Goal: Task Accomplishment & Management: Use online tool/utility

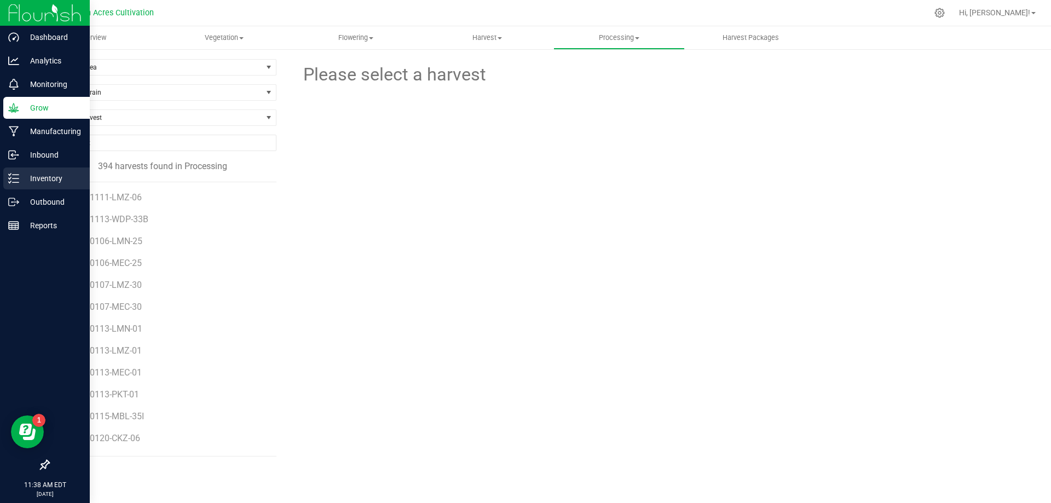
click at [29, 176] on p "Inventory" at bounding box center [52, 178] width 66 height 13
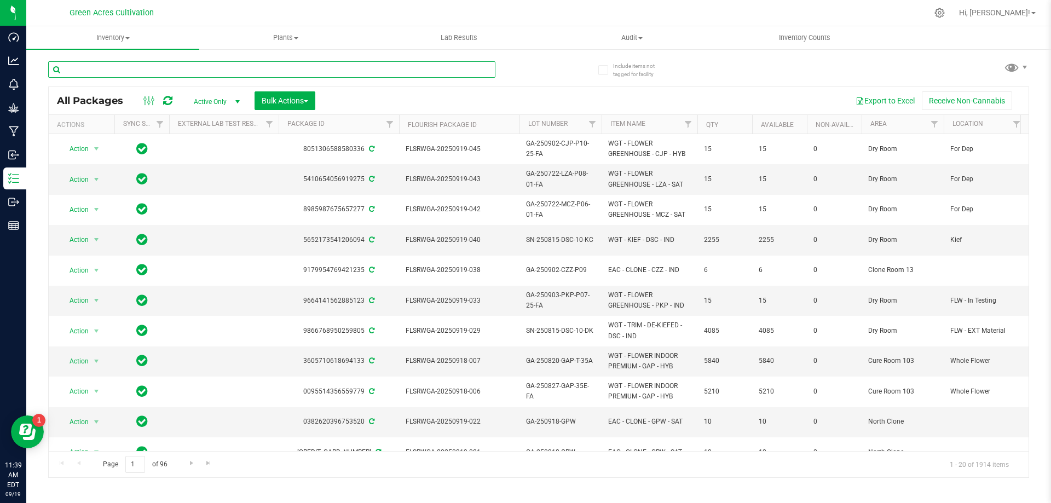
click at [450, 76] on input "text" at bounding box center [271, 69] width 447 height 16
paste input "GA-250722-MCZ-P01-01"
type input "GA-250722-MCZ-P01-01"
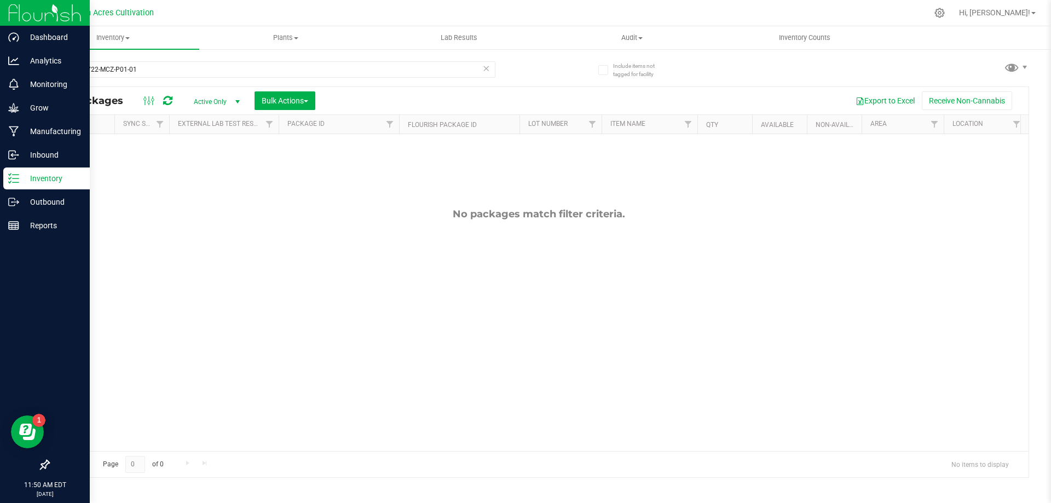
click at [22, 21] on img at bounding box center [44, 13] width 73 height 26
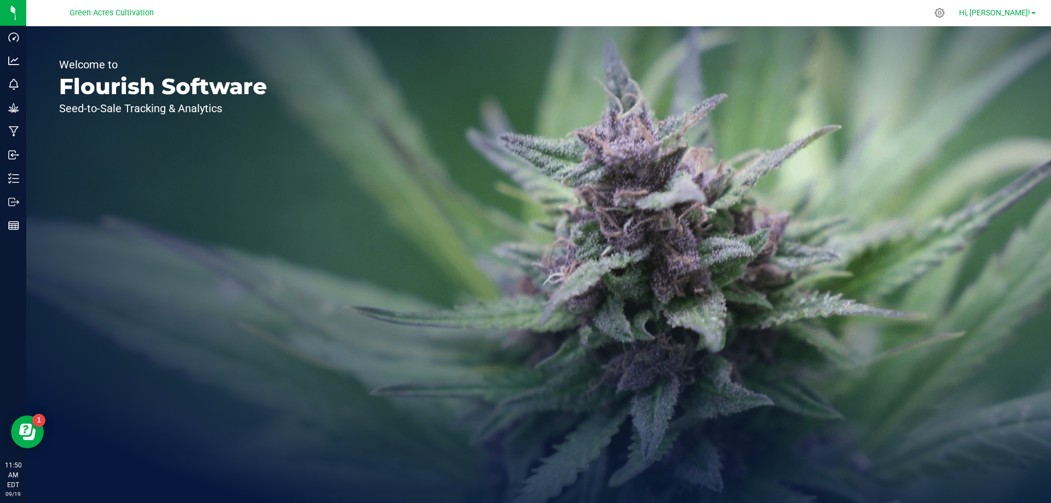
click at [1014, 14] on span "Hi, [PERSON_NAME]!" at bounding box center [994, 12] width 71 height 9
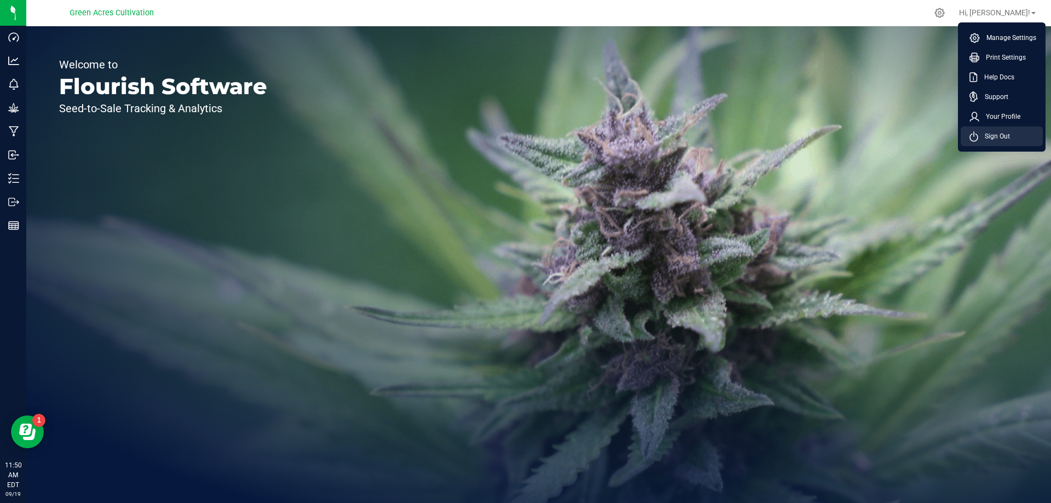
click at [997, 133] on span "Sign Out" at bounding box center [994, 136] width 32 height 11
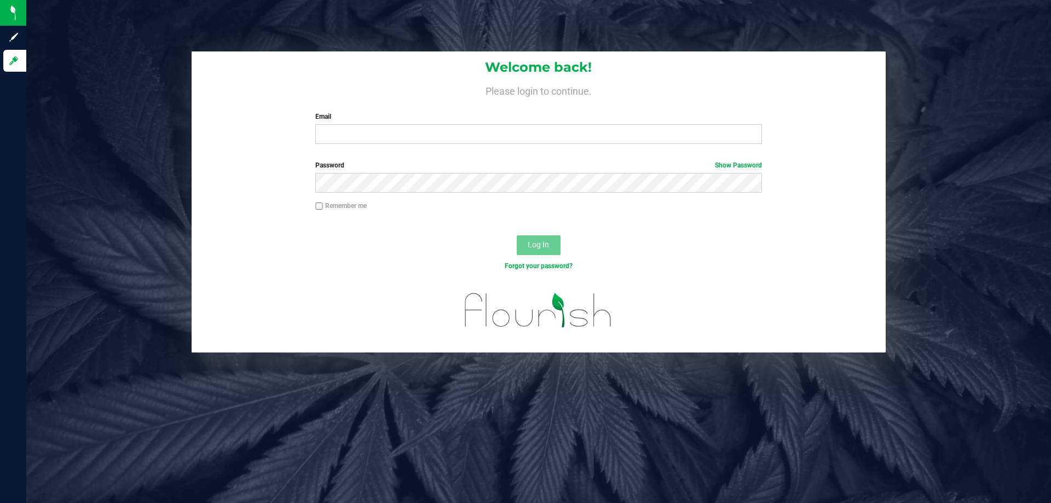
click at [467, 120] on label "Email" at bounding box center [538, 117] width 446 height 10
click at [467, 124] on input "Email" at bounding box center [538, 134] width 446 height 20
type input "[EMAIL_ADDRESS][DOMAIN_NAME]"
click at [517, 235] on button "Log In" at bounding box center [539, 245] width 44 height 20
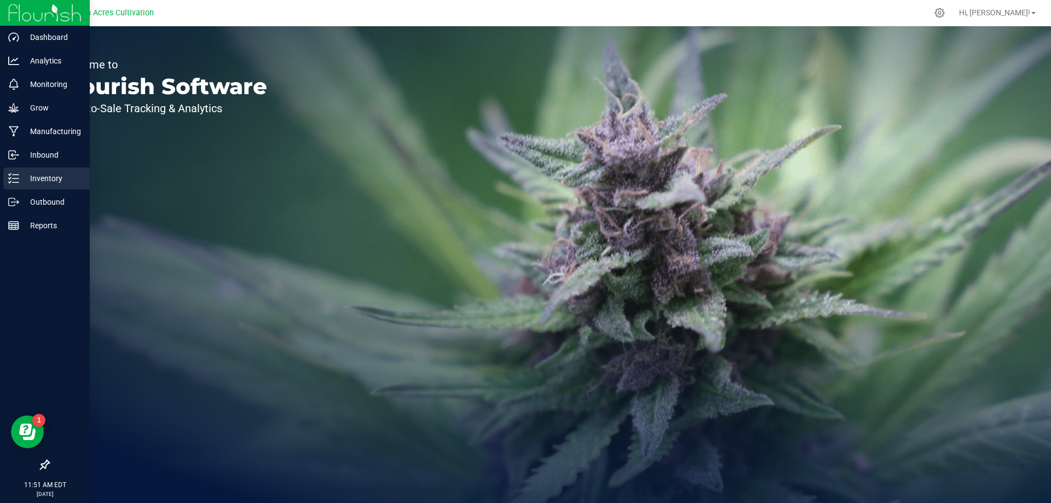
click at [29, 171] on div "Inventory" at bounding box center [46, 178] width 86 height 22
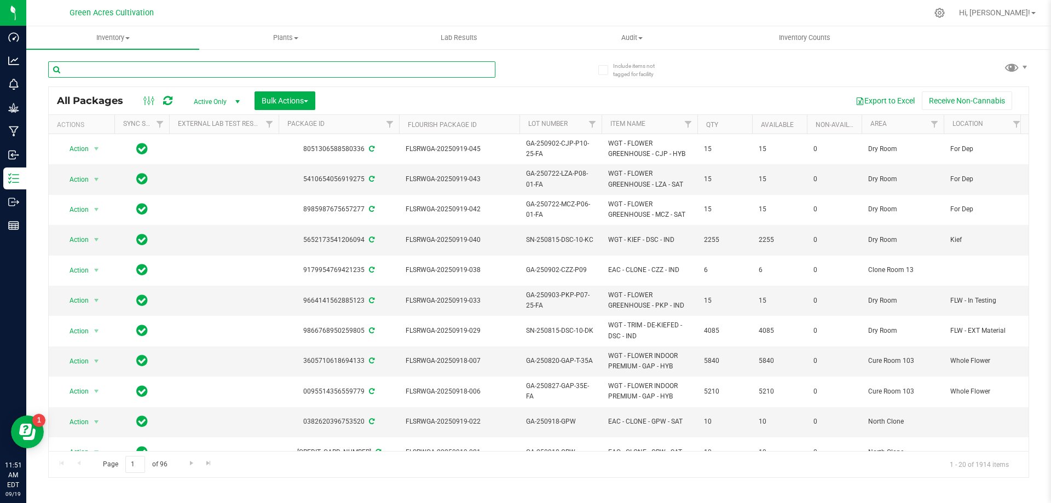
click at [176, 70] on input "text" at bounding box center [271, 69] width 447 height 16
click at [433, 62] on input "text" at bounding box center [271, 69] width 447 height 16
paste input "FLSRWGA-20250915-072"
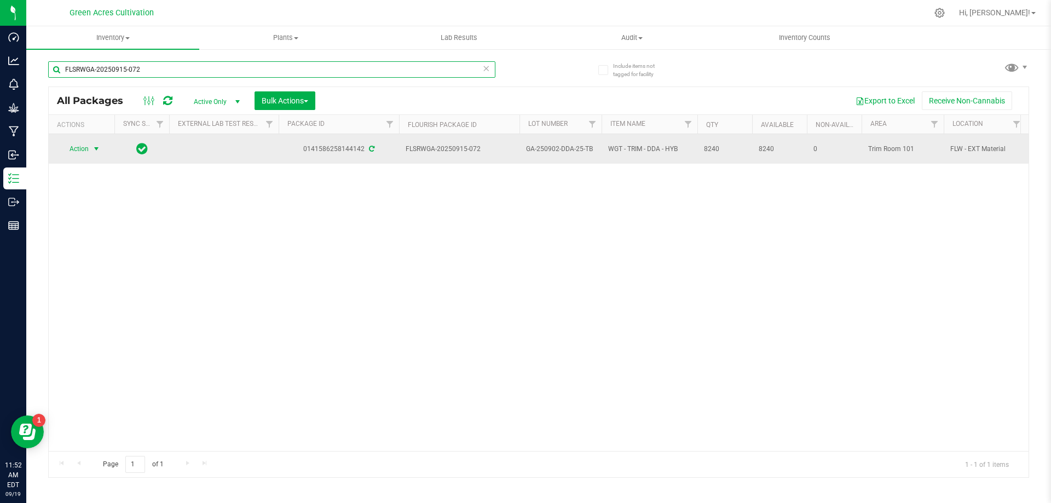
type input "FLSRWGA-20250915-072"
drag, startPoint x: 91, startPoint y: 155, endPoint x: 91, endPoint y: 148, distance: 7.1
click at [91, 148] on span "select" at bounding box center [97, 148] width 14 height 15
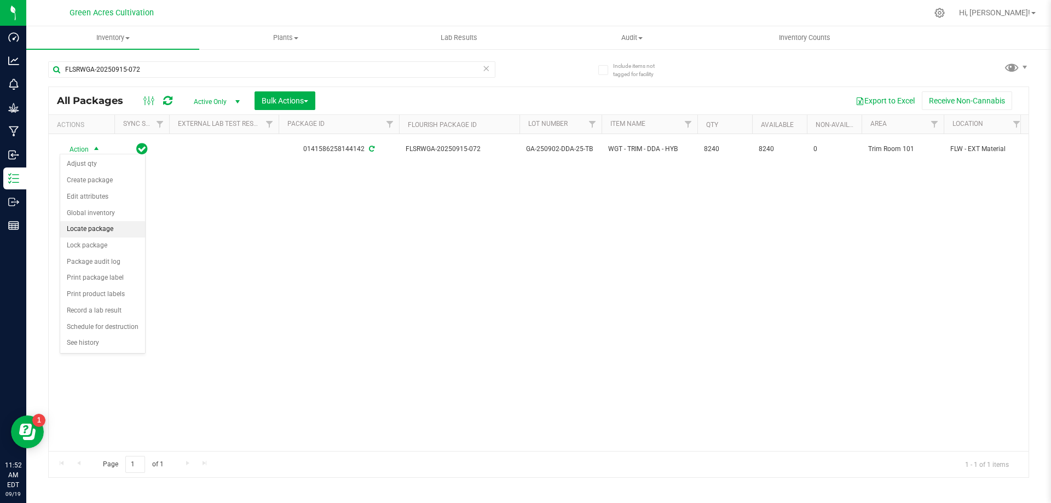
click at [89, 229] on li "Locate package" at bounding box center [102, 229] width 85 height 16
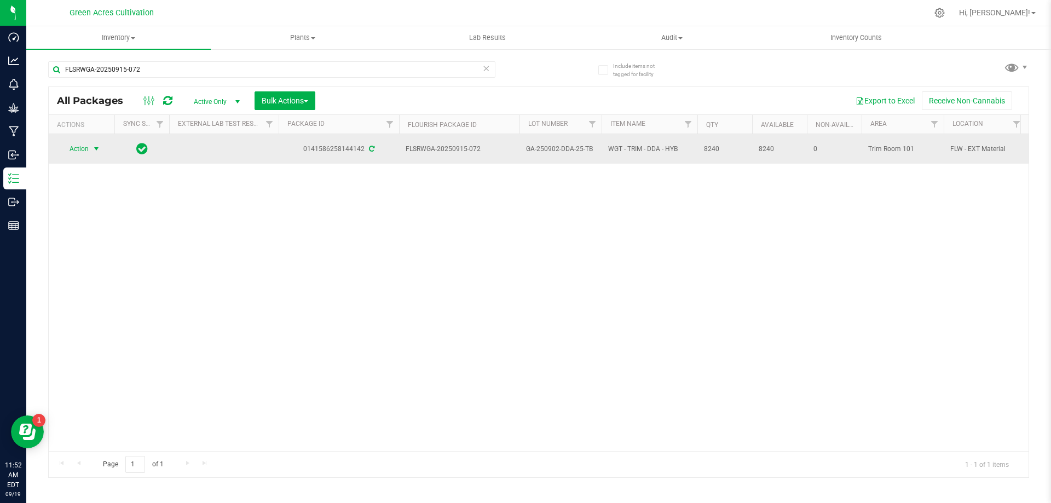
click at [90, 153] on span "select" at bounding box center [97, 148] width 14 height 15
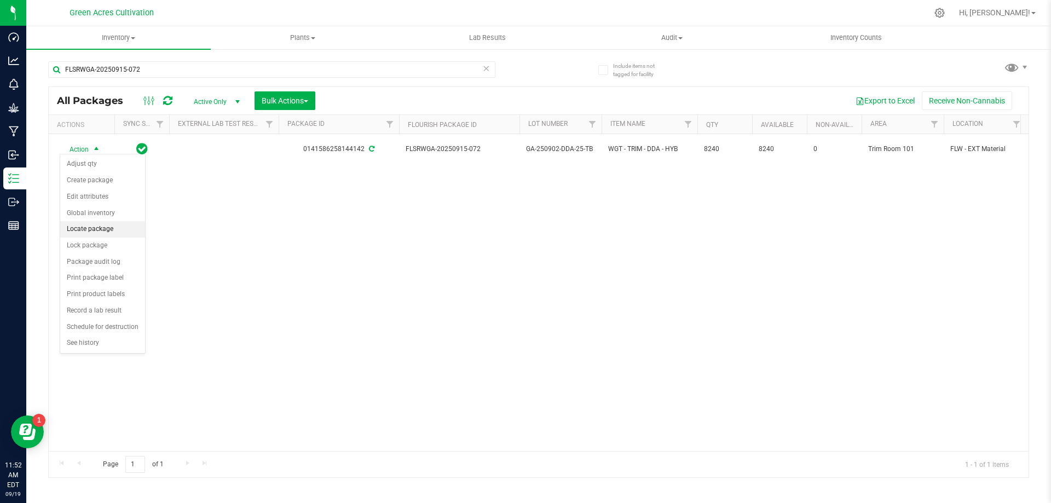
click at [93, 235] on li "Locate package" at bounding box center [102, 229] width 85 height 16
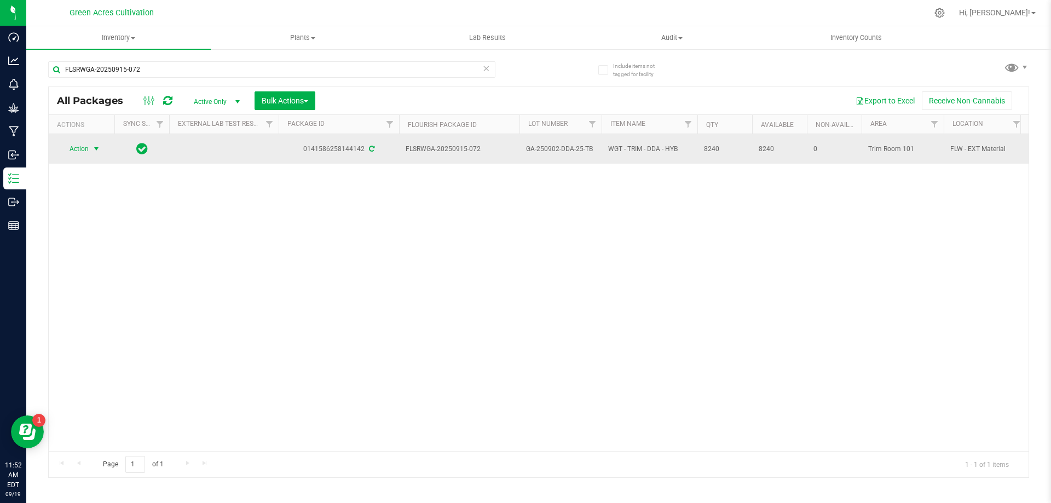
click at [80, 145] on span "Action" at bounding box center [75, 148] width 30 height 15
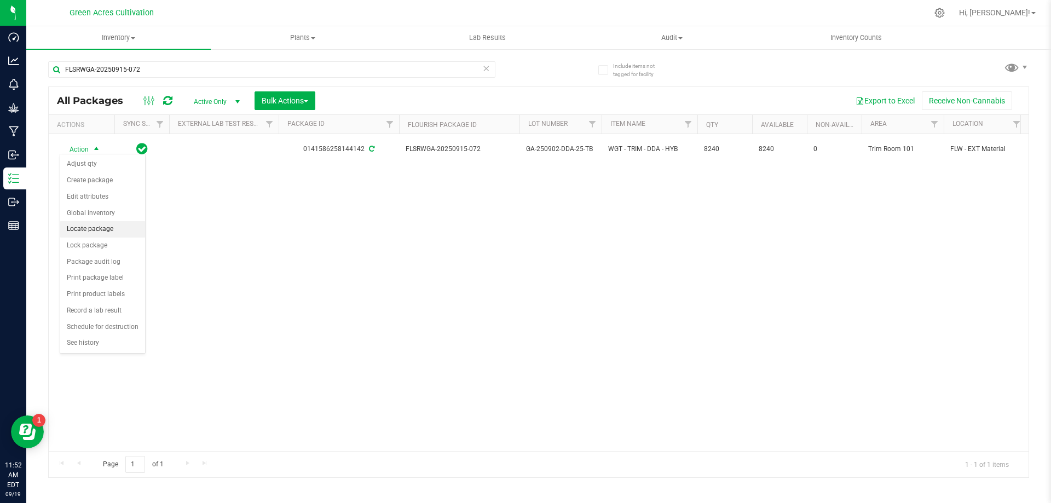
click at [88, 232] on li "Locate package" at bounding box center [102, 229] width 85 height 16
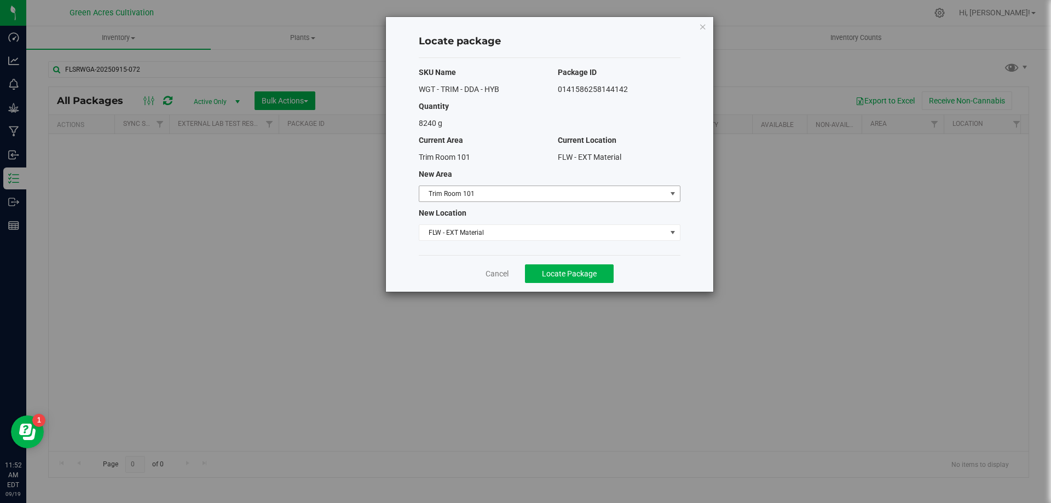
click at [496, 198] on span "Trim Room 101" at bounding box center [542, 193] width 247 height 15
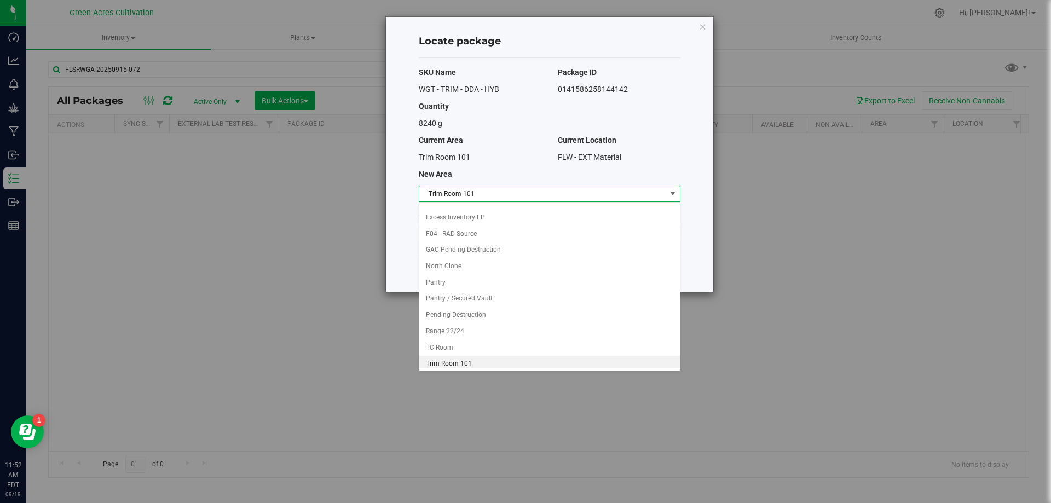
scroll to position [129, 0]
click at [463, 327] on li "Range 22/24" at bounding box center [549, 328] width 261 height 16
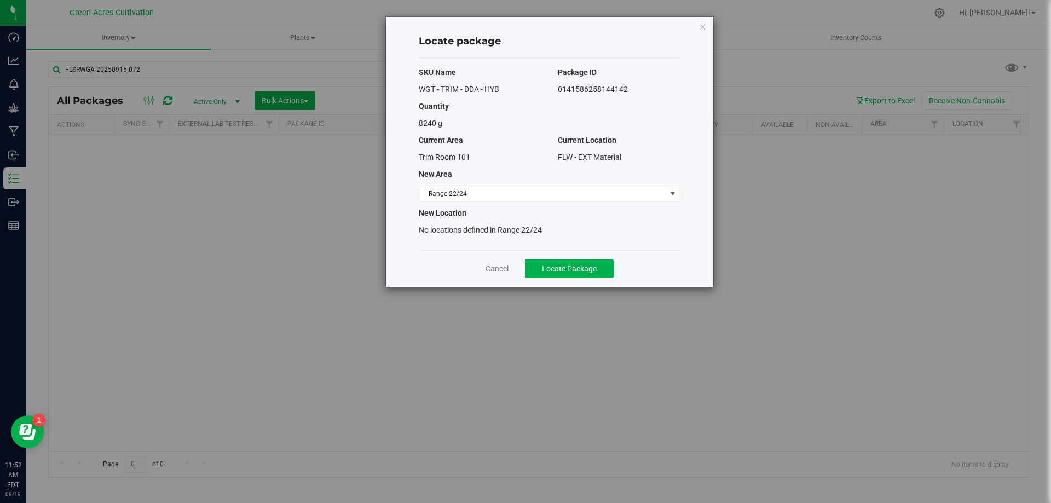
click at [480, 232] on span "No locations defined in Range 22/24" at bounding box center [480, 230] width 123 height 9
click at [589, 267] on span "Locate Package" at bounding box center [569, 268] width 55 height 9
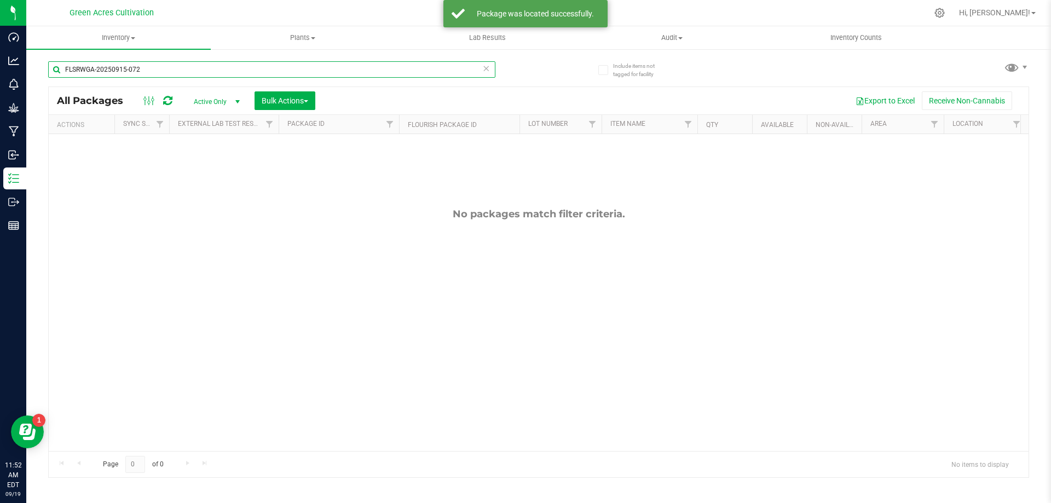
click at [124, 74] on input "FLSRWGA-20250915-072" at bounding box center [271, 69] width 447 height 16
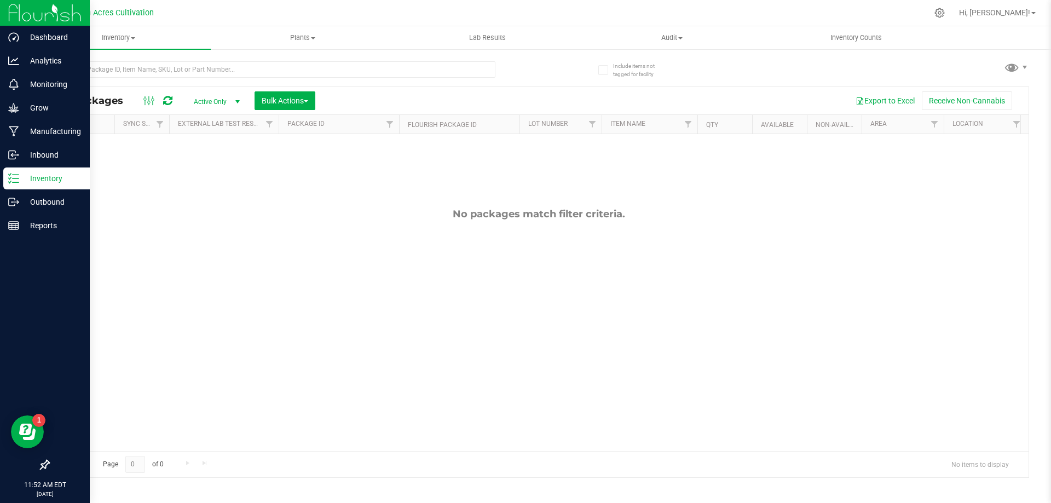
click at [8, 15] on div at bounding box center [45, 13] width 90 height 26
click at [24, 13] on img at bounding box center [44, 13] width 73 height 26
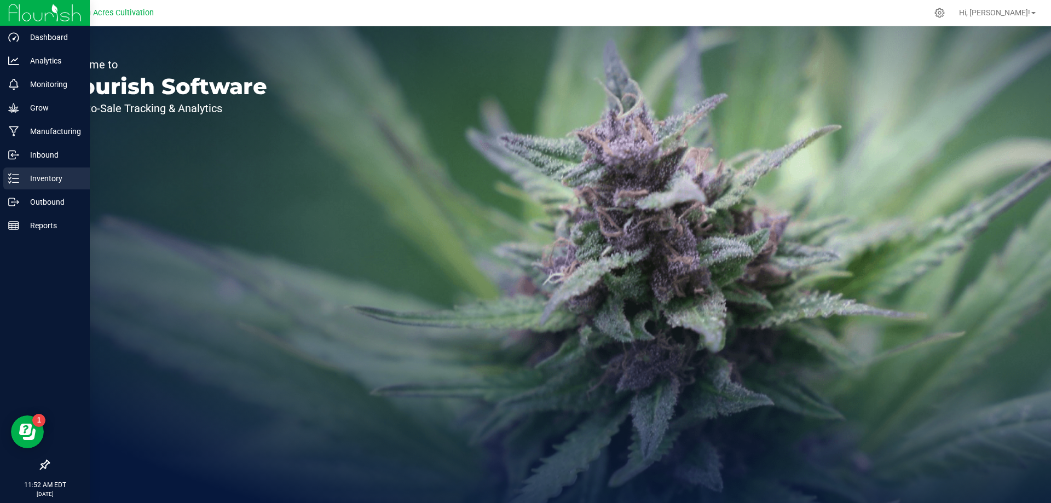
click at [43, 169] on div "Inventory" at bounding box center [46, 178] width 86 height 22
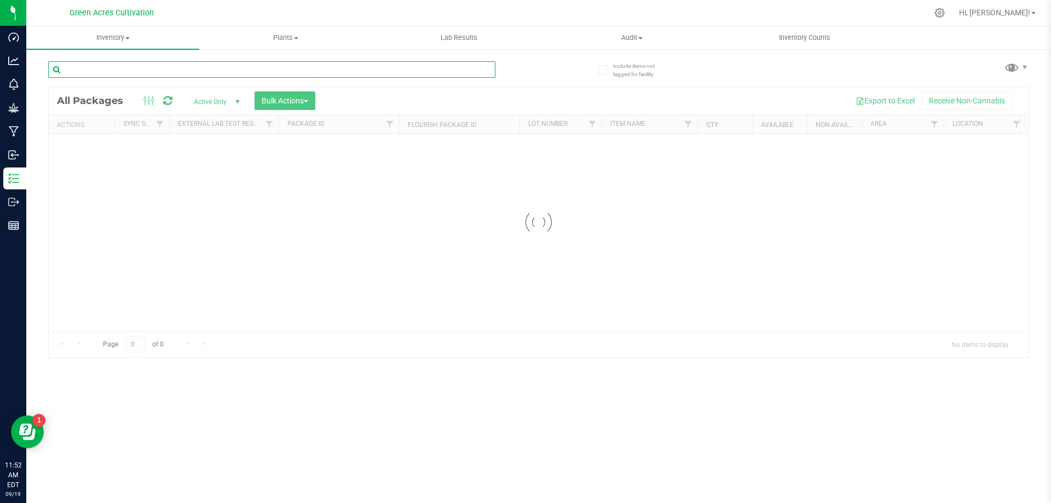
click at [194, 65] on input "text" at bounding box center [271, 69] width 447 height 16
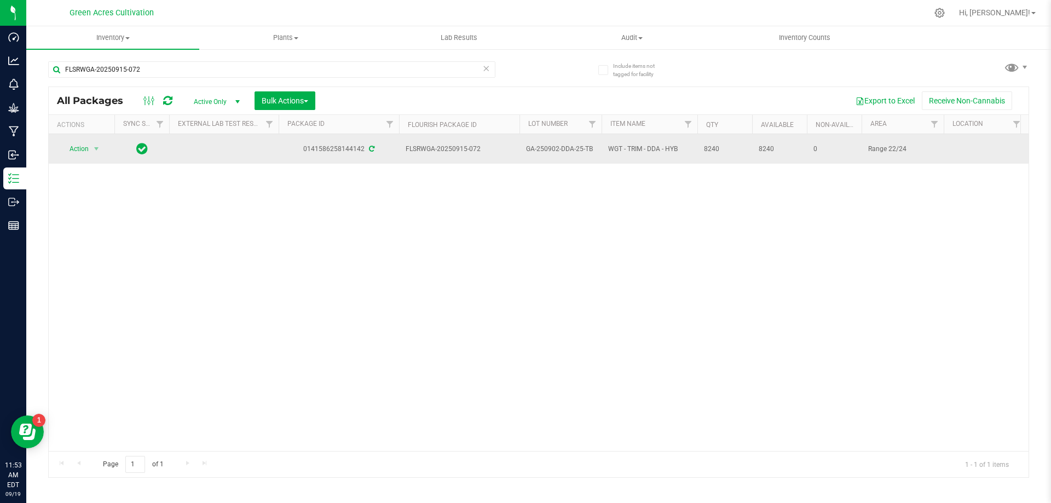
click at [86, 157] on td "Action Action Adjust qty Create package Edit attributes Global inventory Locate…" at bounding box center [82, 149] width 66 height 30
click at [88, 153] on td "Action Action Adjust qty Create package Edit attributes Global inventory Locate…" at bounding box center [82, 149] width 66 height 30
click at [82, 149] on span "Action" at bounding box center [75, 148] width 30 height 15
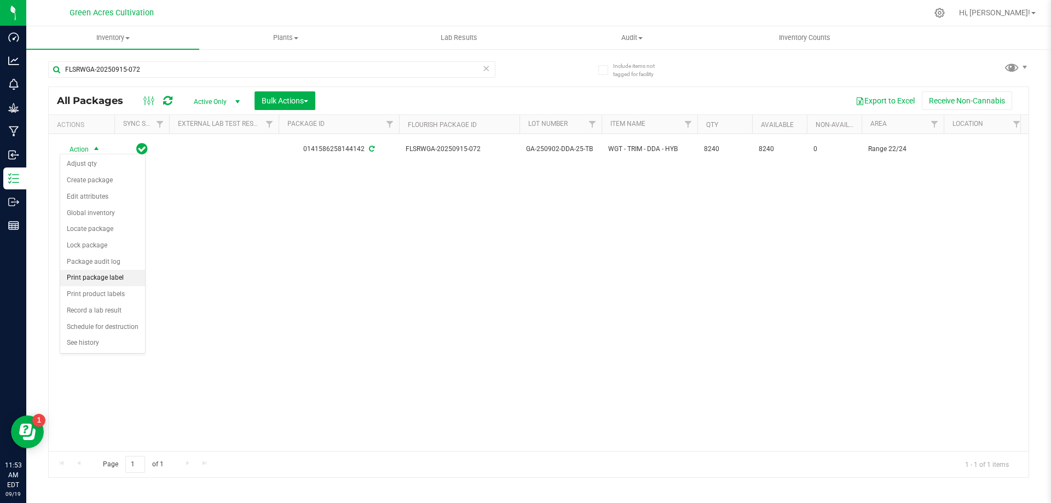
click at [107, 280] on li "Print package label" at bounding box center [102, 278] width 85 height 16
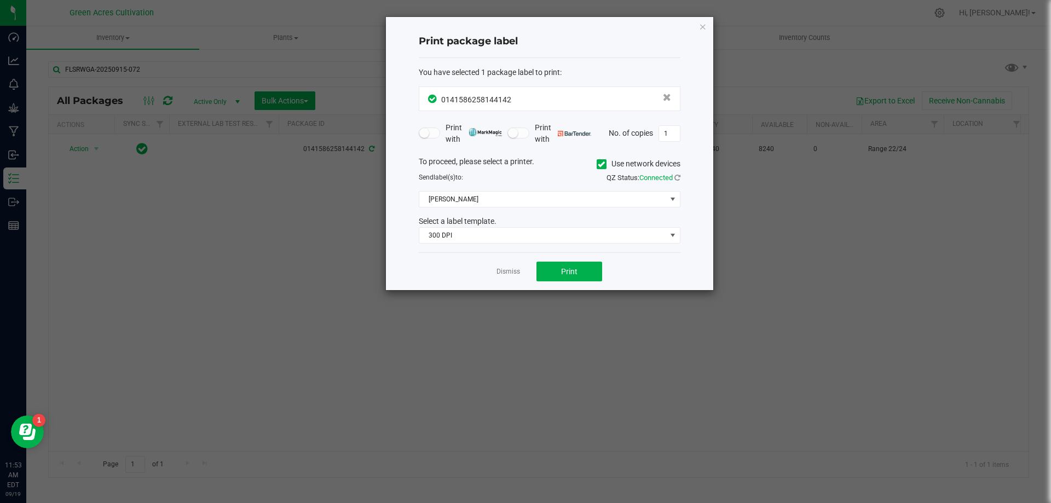
click at [602, 164] on icon at bounding box center [601, 164] width 7 height 0
click at [0, 0] on input "Use network devices" at bounding box center [0, 0] width 0 height 0
click at [553, 200] on span at bounding box center [542, 199] width 247 height 15
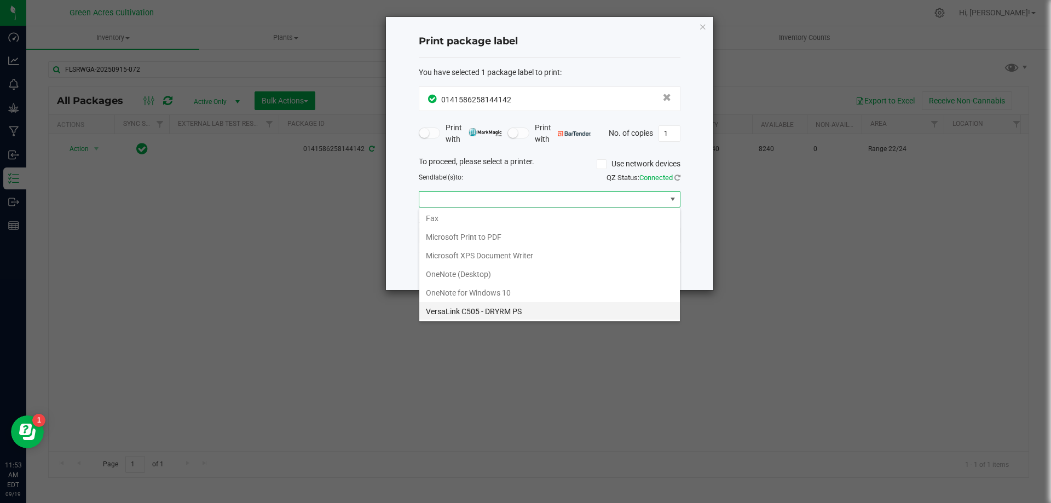
scroll to position [39, 0]
click at [473, 315] on ZPL "ZDesigner ZD420-203dpi ZPL" at bounding box center [549, 310] width 261 height 19
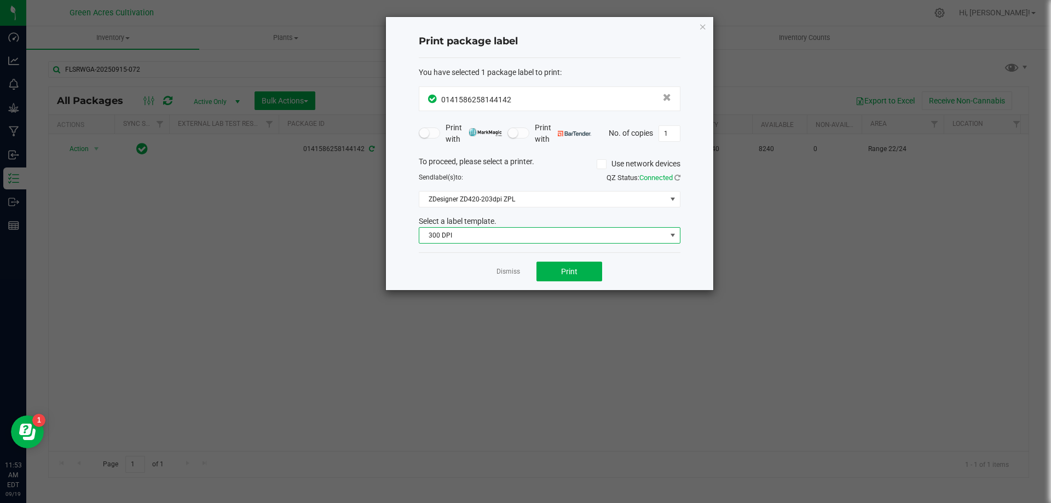
click at [465, 238] on span "300 DPI" at bounding box center [542, 235] width 247 height 15
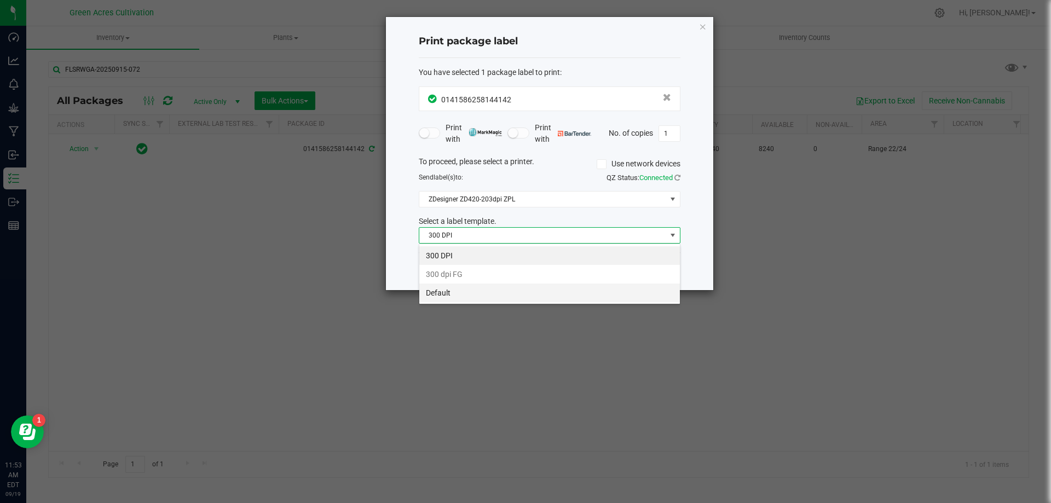
scroll to position [16, 262]
click at [477, 297] on li "Default" at bounding box center [549, 293] width 261 height 19
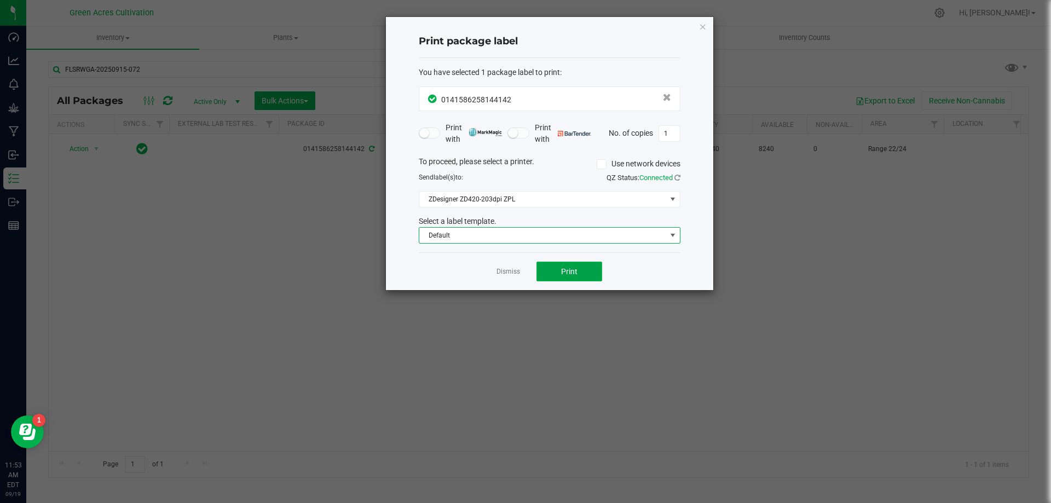
click at [577, 272] on span "Print" at bounding box center [569, 271] width 16 height 9
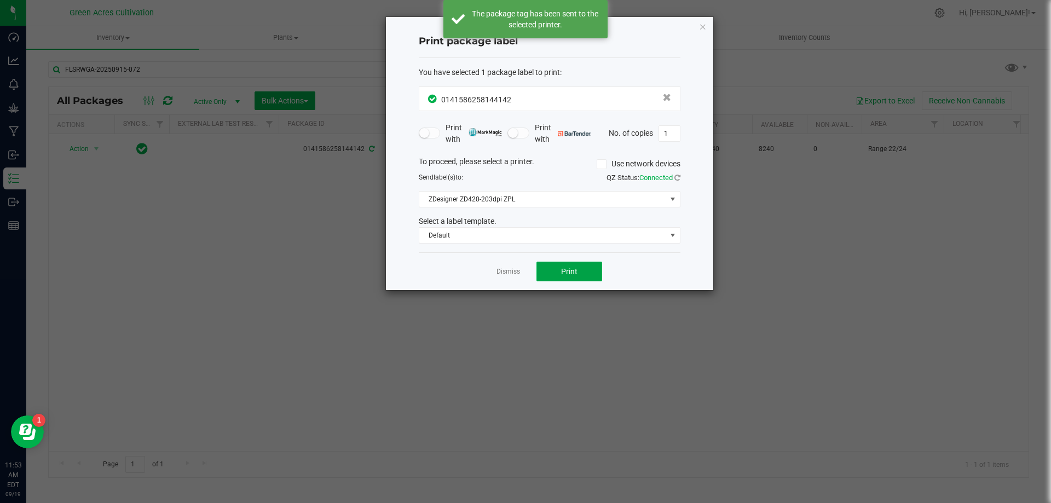
click at [573, 270] on span "Print" at bounding box center [569, 271] width 16 height 9
click at [509, 271] on link "Dismiss" at bounding box center [508, 271] width 24 height 9
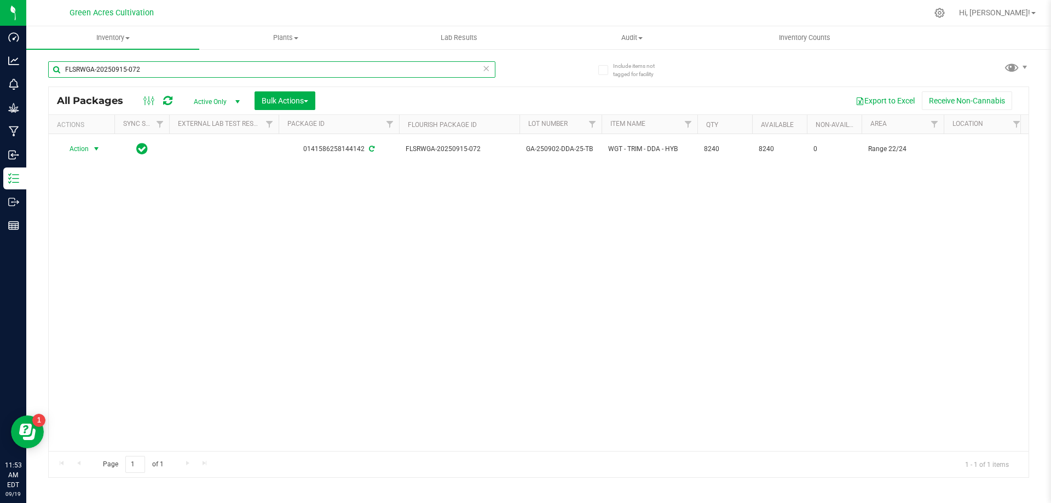
click at [314, 72] on input "FLSRWGA-20250915-072" at bounding box center [271, 69] width 447 height 16
click at [313, 72] on input "FLSRWGA-20250915-072" at bounding box center [271, 69] width 447 height 16
paste input "69"
click at [124, 60] on div "FLSRWGA-20250915-069" at bounding box center [293, 68] width 490 height 35
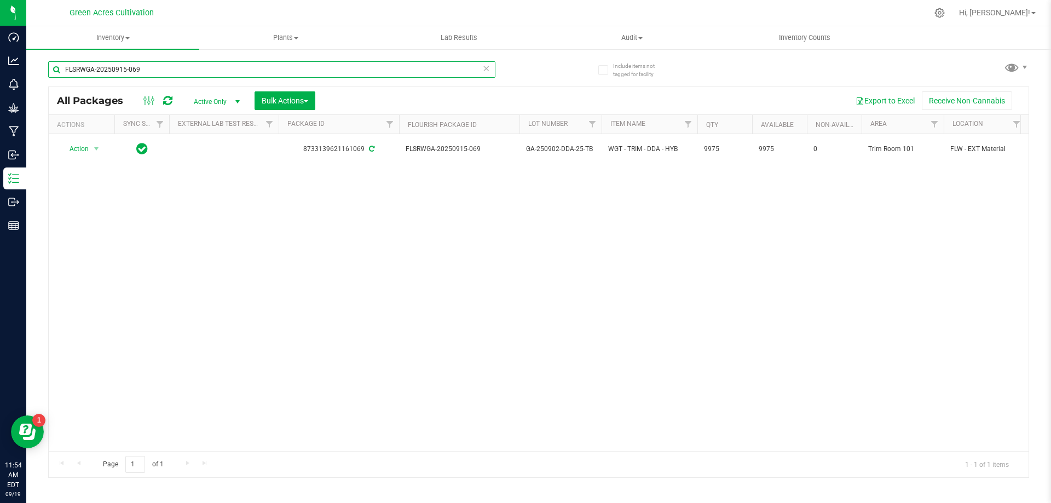
click at [121, 65] on input "FLSRWGA-20250915-069" at bounding box center [271, 69] width 447 height 16
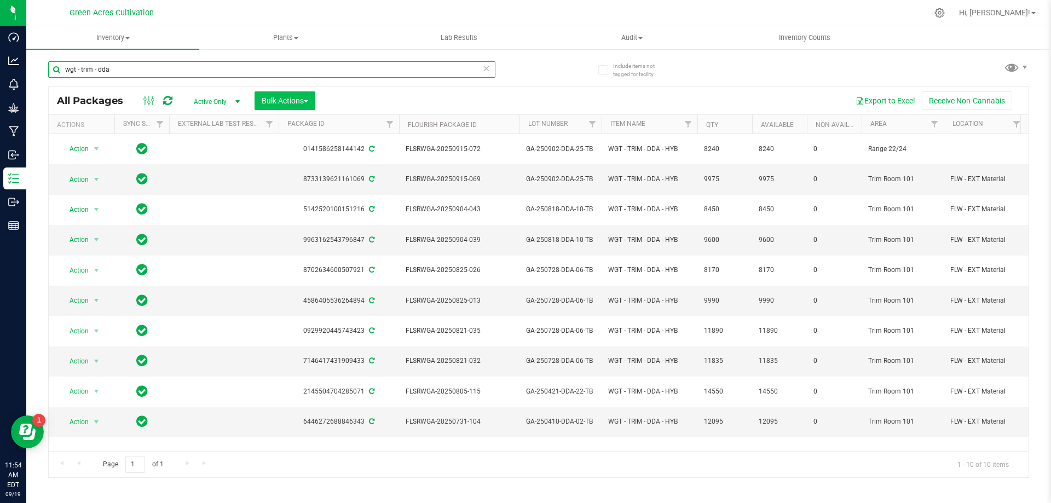
type input "wgt - trim - dda"
click at [308, 99] on span "Bulk Actions" at bounding box center [285, 100] width 47 height 9
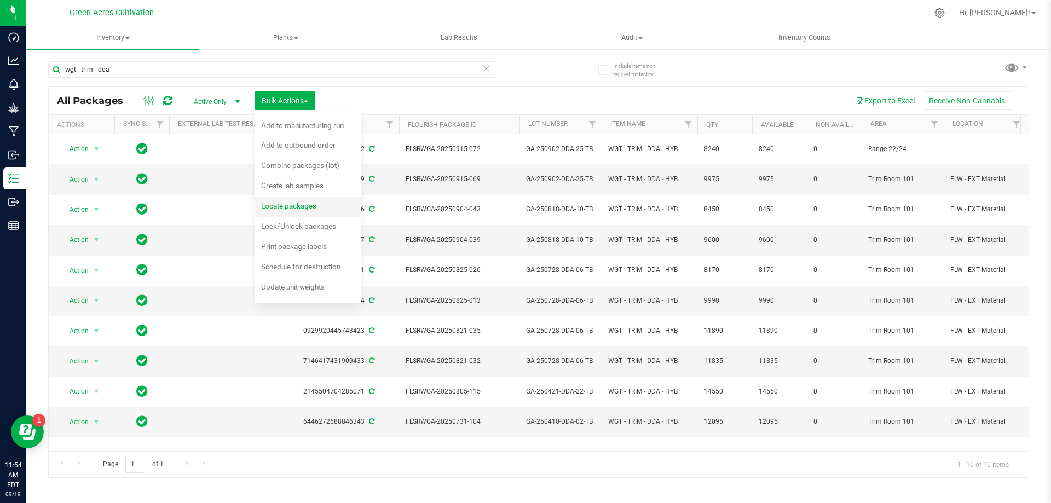
click at [287, 204] on span "Locate packages" at bounding box center [288, 205] width 55 height 9
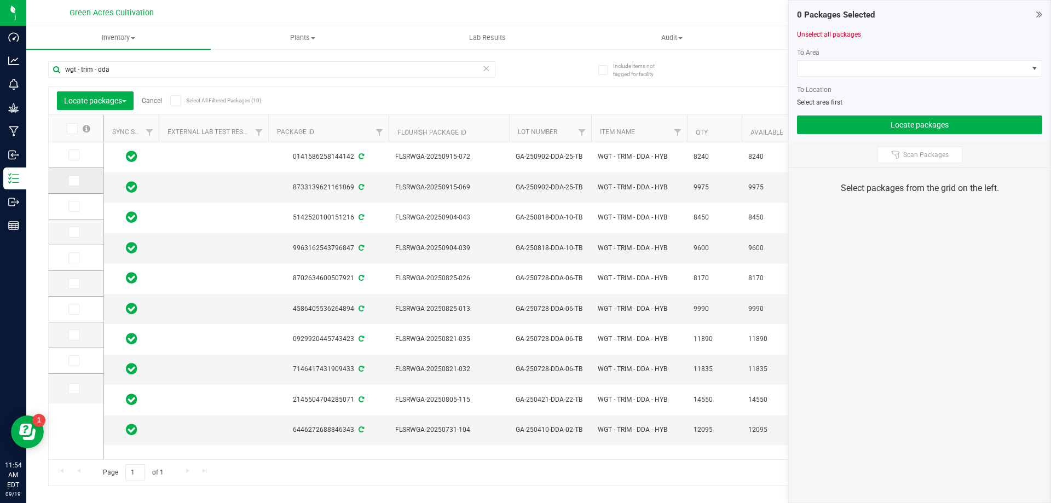
click at [75, 181] on icon at bounding box center [73, 181] width 7 height 0
click at [0, 0] on input "checkbox" at bounding box center [0, 0] width 0 height 0
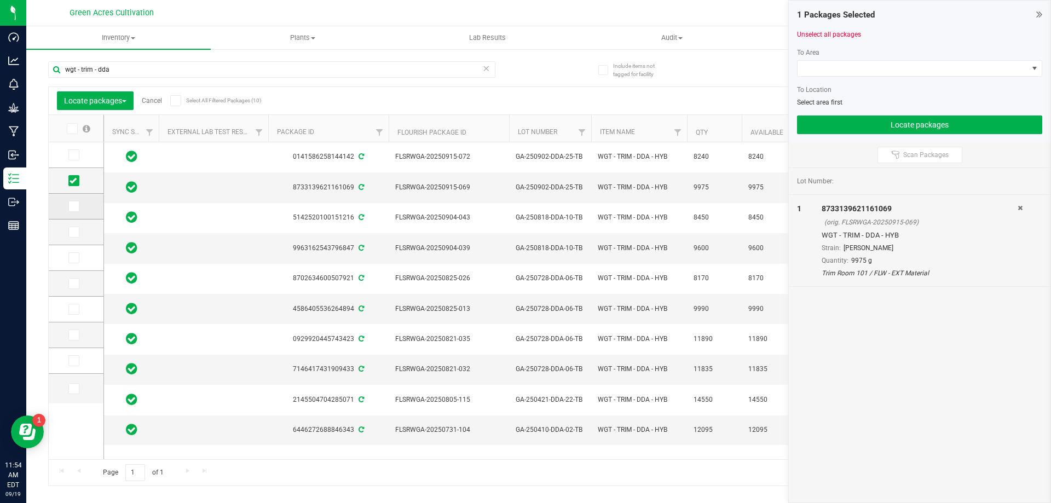
click at [70, 201] on span at bounding box center [73, 206] width 11 height 11
click at [0, 0] on input "checkbox" at bounding box center [0, 0] width 0 height 0
click at [80, 229] on label at bounding box center [76, 232] width 16 height 11
click at [0, 0] on input "checkbox" at bounding box center [0, 0] width 0 height 0
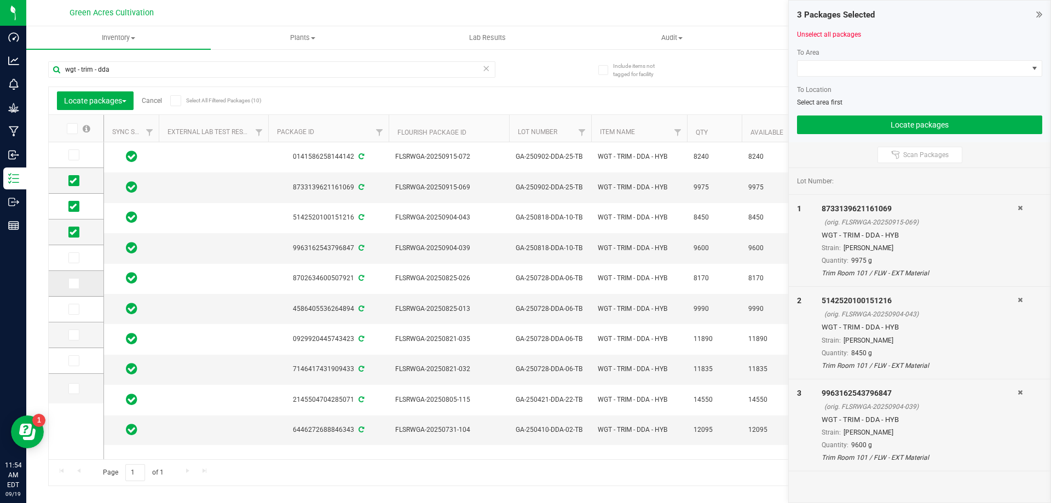
click at [76, 284] on icon at bounding box center [73, 284] width 7 height 0
click at [0, 0] on input "checkbox" at bounding box center [0, 0] width 0 height 0
click at [74, 309] on icon at bounding box center [73, 309] width 7 height 0
click at [0, 0] on input "checkbox" at bounding box center [0, 0] width 0 height 0
click at [71, 335] on icon at bounding box center [73, 335] width 7 height 0
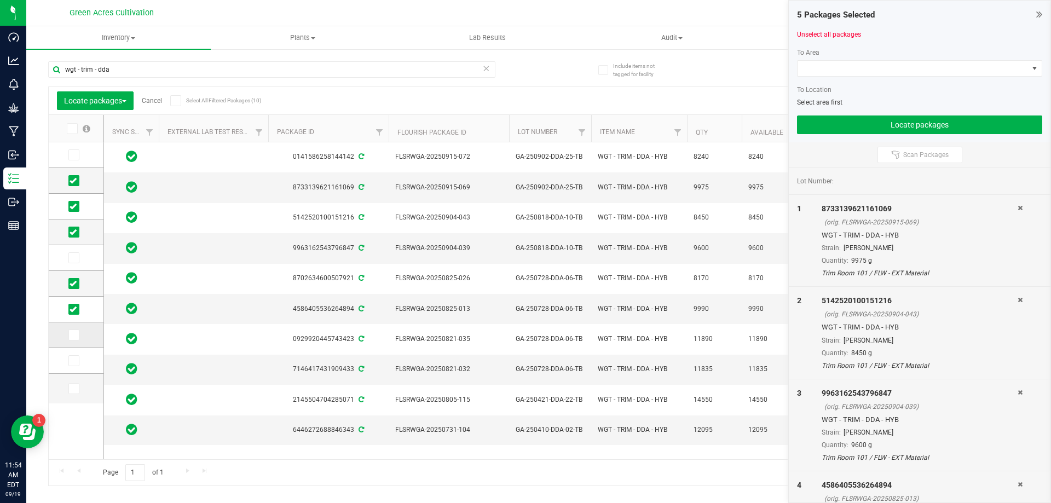
click at [0, 0] on input "checkbox" at bounding box center [0, 0] width 0 height 0
click at [67, 355] on td at bounding box center [76, 361] width 55 height 26
click at [71, 361] on icon at bounding box center [73, 361] width 7 height 0
click at [0, 0] on input "checkbox" at bounding box center [0, 0] width 0 height 0
click at [82, 387] on label at bounding box center [76, 388] width 16 height 11
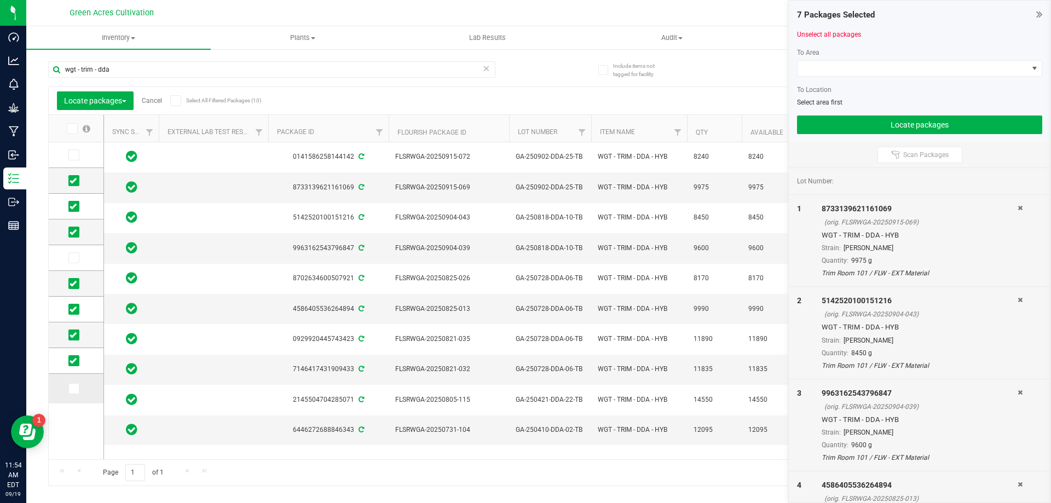
click at [0, 0] on input "checkbox" at bounding box center [0, 0] width 0 height 0
click at [851, 73] on span at bounding box center [913, 68] width 230 height 15
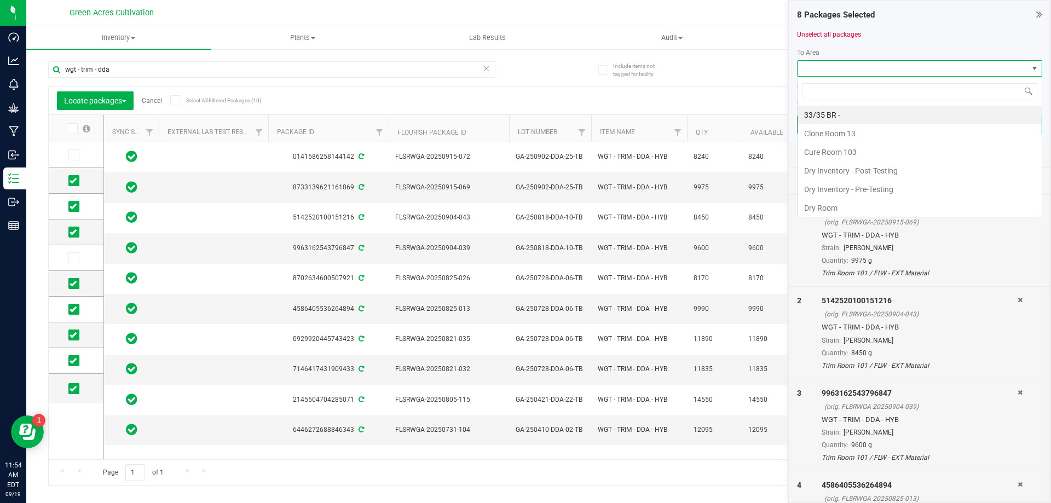
scroll to position [16, 245]
click at [848, 91] on input at bounding box center [919, 91] width 235 height 17
click at [858, 169] on li "Range 22/24" at bounding box center [920, 168] width 244 height 19
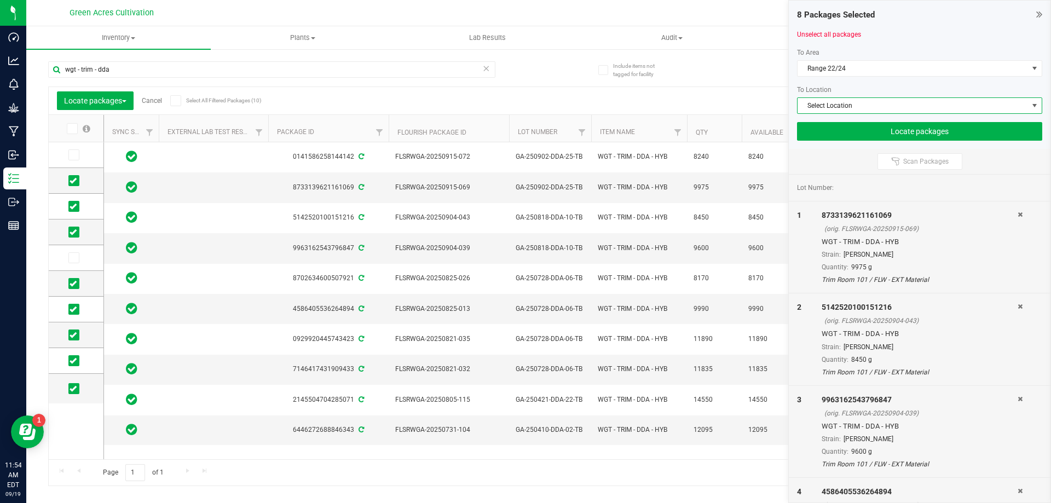
click at [856, 109] on span "Select Location" at bounding box center [913, 105] width 230 height 15
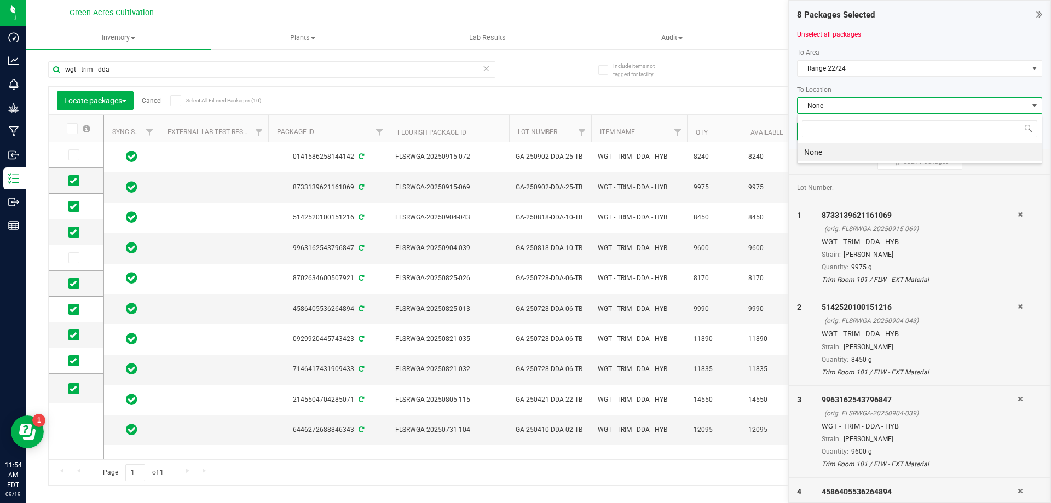
scroll to position [16, 245]
click at [856, 109] on span "None" at bounding box center [913, 105] width 230 height 15
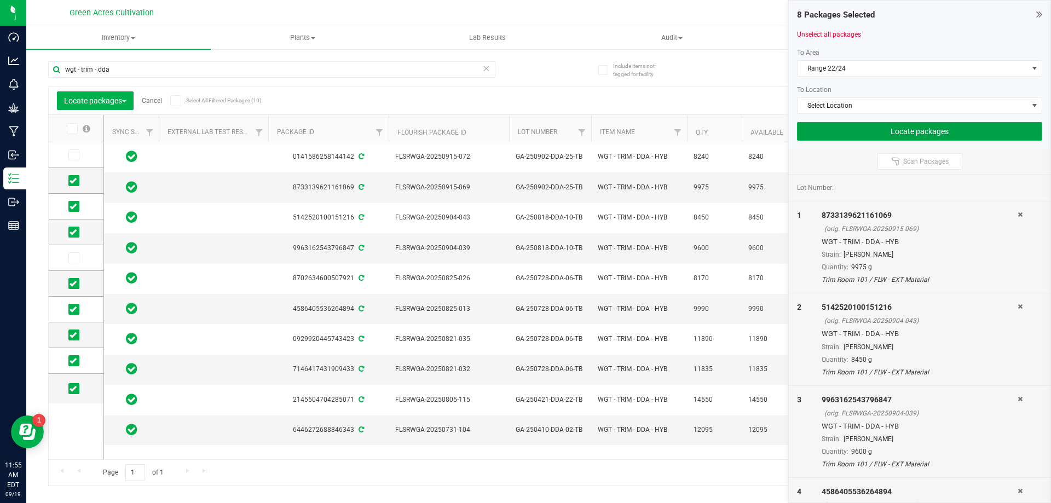
click at [852, 130] on button "Locate packages" at bounding box center [919, 131] width 245 height 19
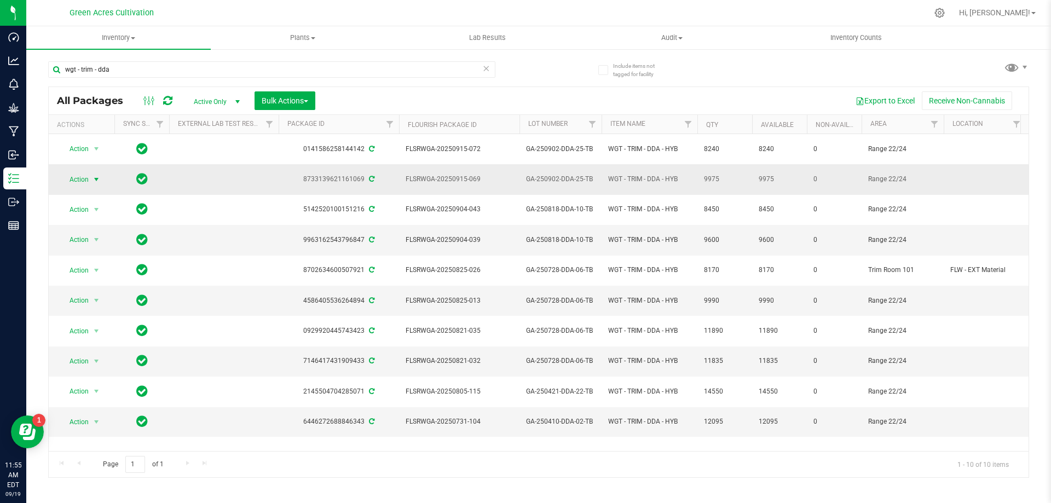
click at [94, 175] on span "select" at bounding box center [96, 179] width 9 height 9
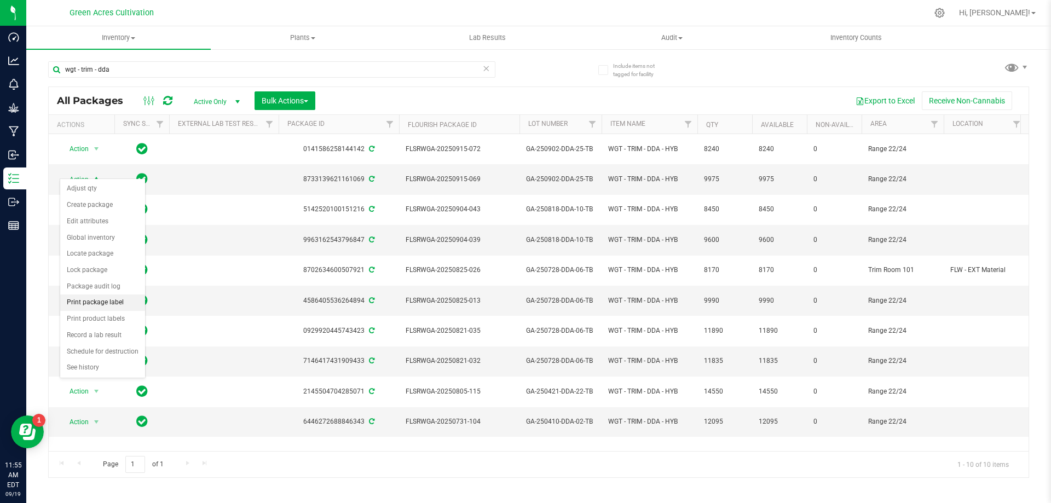
drag, startPoint x: 94, startPoint y: 305, endPoint x: 113, endPoint y: 304, distance: 19.7
click at [94, 304] on li "Print package label" at bounding box center [102, 302] width 85 height 16
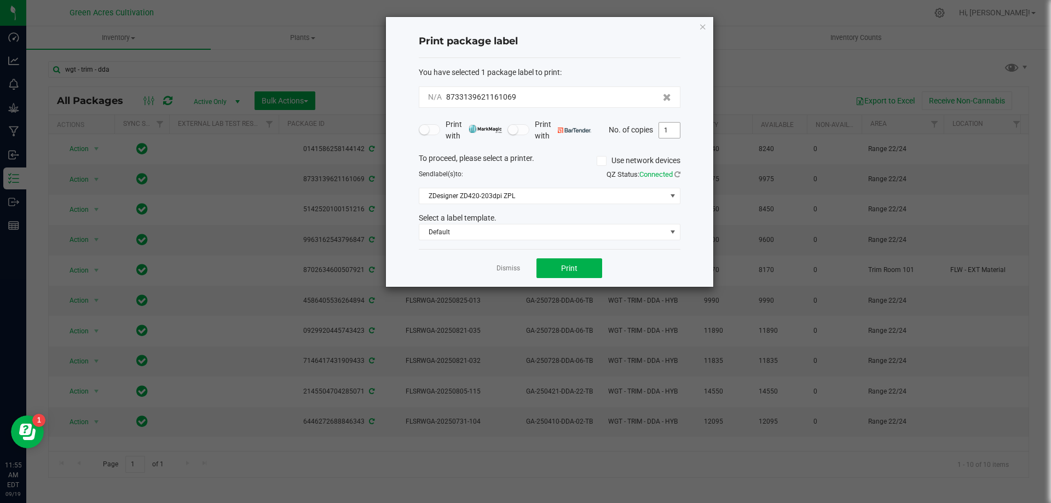
click at [665, 132] on input "1" at bounding box center [669, 130] width 21 height 15
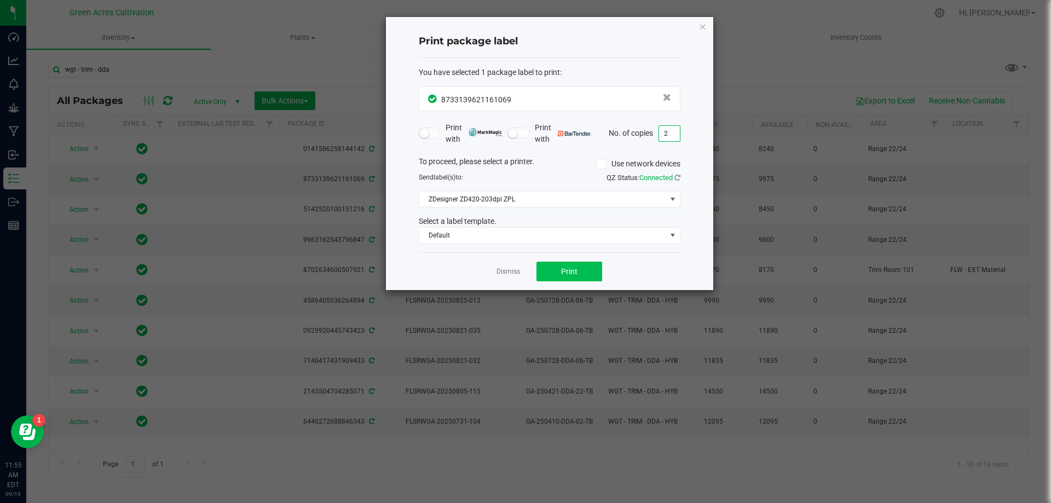
type input "2"
click at [574, 266] on button "Print" at bounding box center [569, 272] width 66 height 20
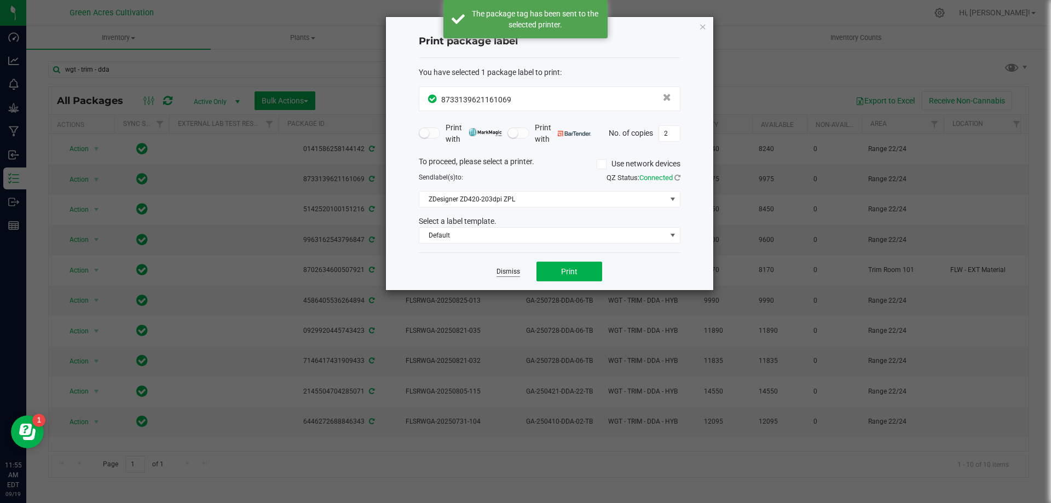
click at [506, 270] on link "Dismiss" at bounding box center [508, 271] width 24 height 9
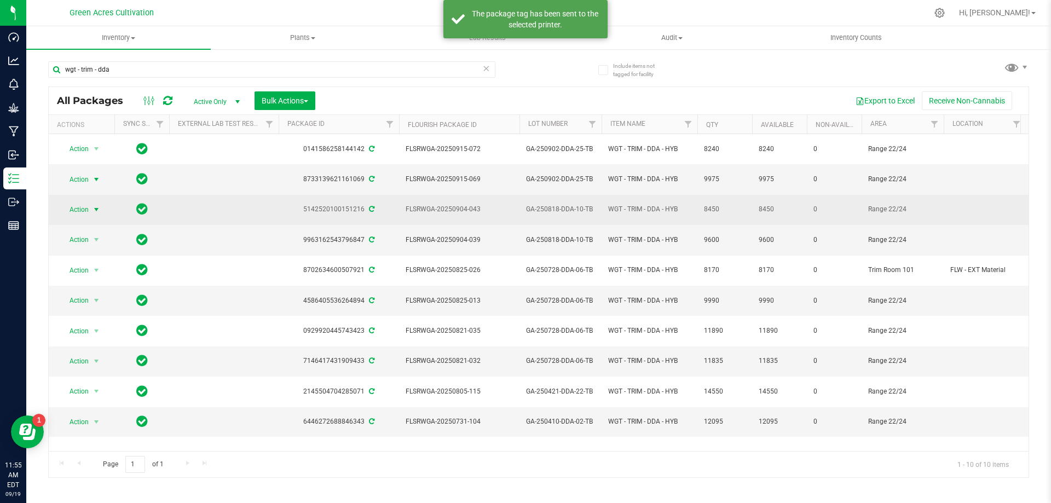
click at [86, 202] on span "Action" at bounding box center [75, 209] width 30 height 15
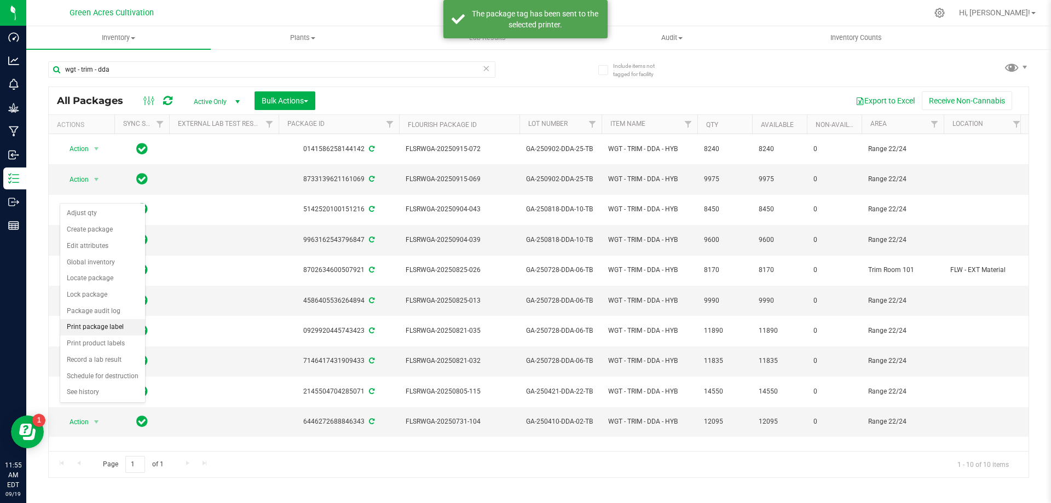
click at [97, 324] on li "Print package label" at bounding box center [102, 327] width 85 height 16
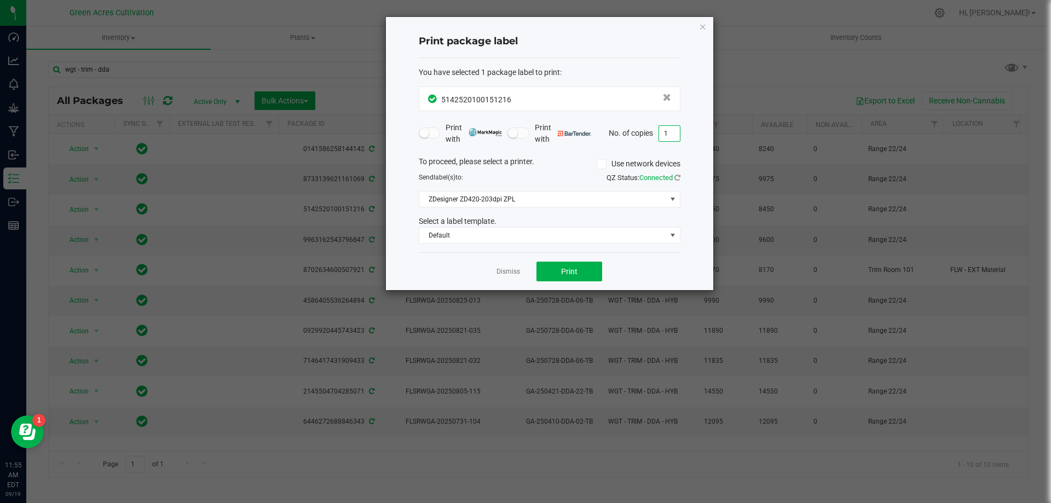
click at [670, 135] on input "1" at bounding box center [669, 133] width 21 height 15
type input "2"
click at [585, 275] on button "Print" at bounding box center [569, 272] width 66 height 20
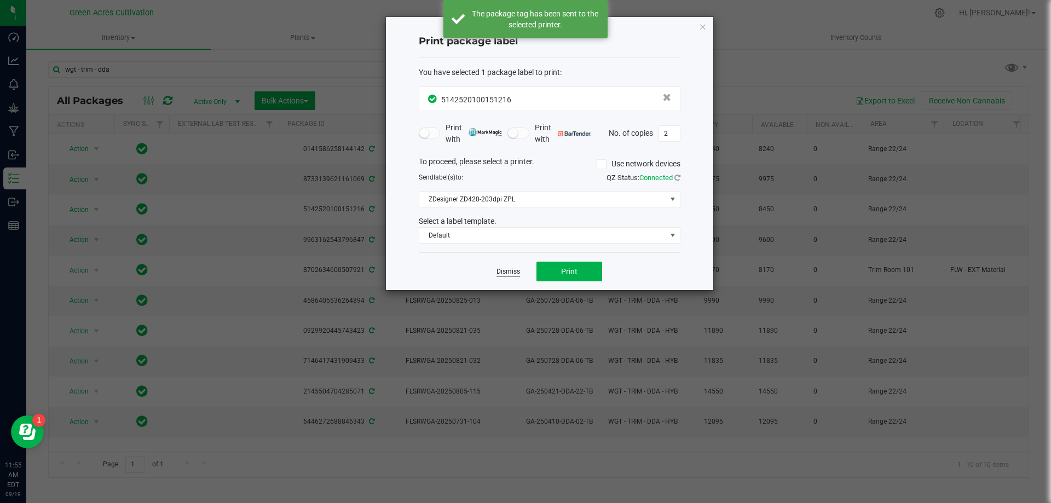
click at [513, 269] on link "Dismiss" at bounding box center [508, 271] width 24 height 9
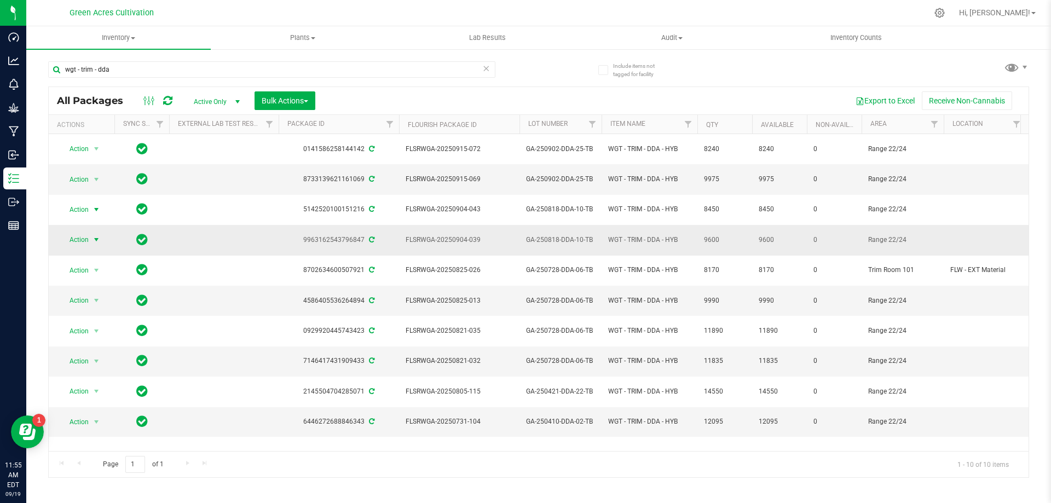
click at [88, 232] on span "Action" at bounding box center [75, 239] width 30 height 15
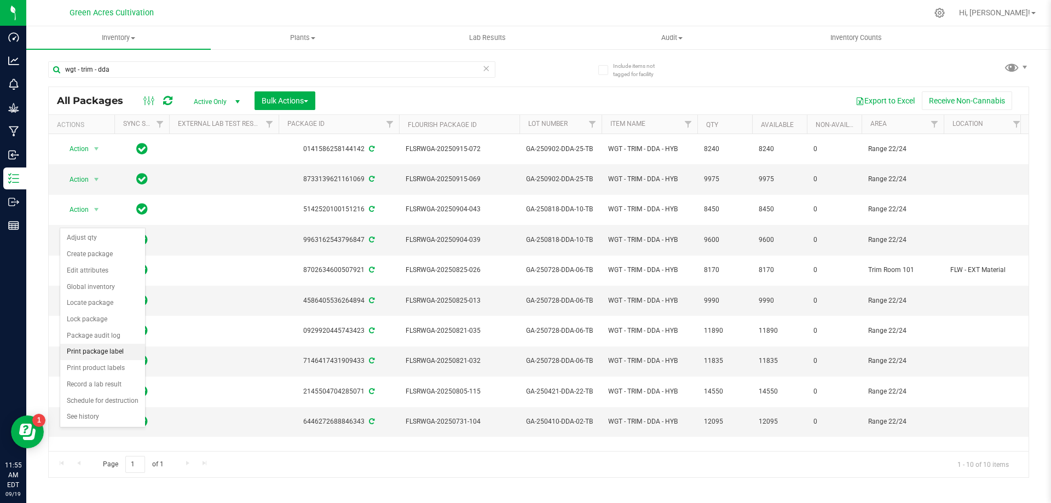
click at [82, 354] on li "Print package label" at bounding box center [102, 352] width 85 height 16
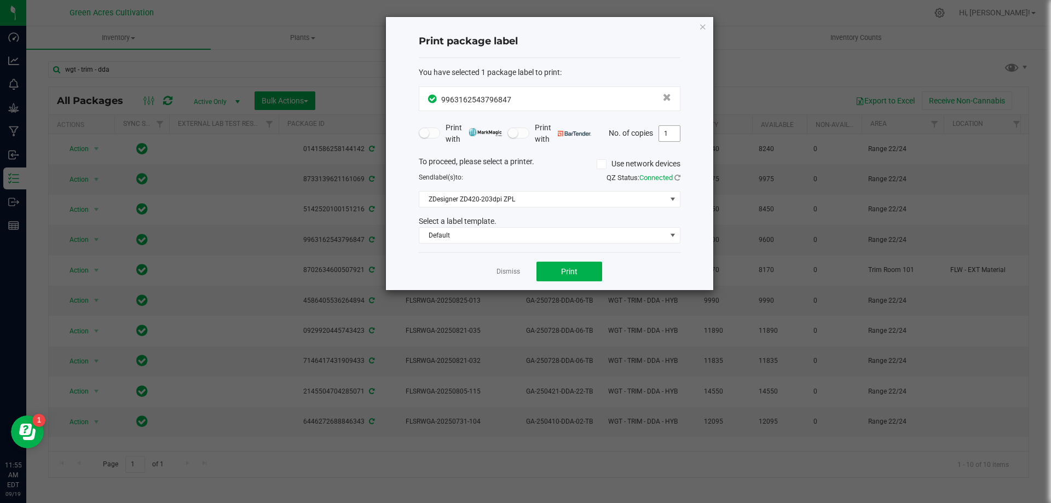
click at [666, 135] on input "1" at bounding box center [669, 133] width 21 height 15
type input "2"
click at [587, 270] on button "Print" at bounding box center [569, 272] width 66 height 20
click at [512, 274] on link "Dismiss" at bounding box center [508, 271] width 24 height 9
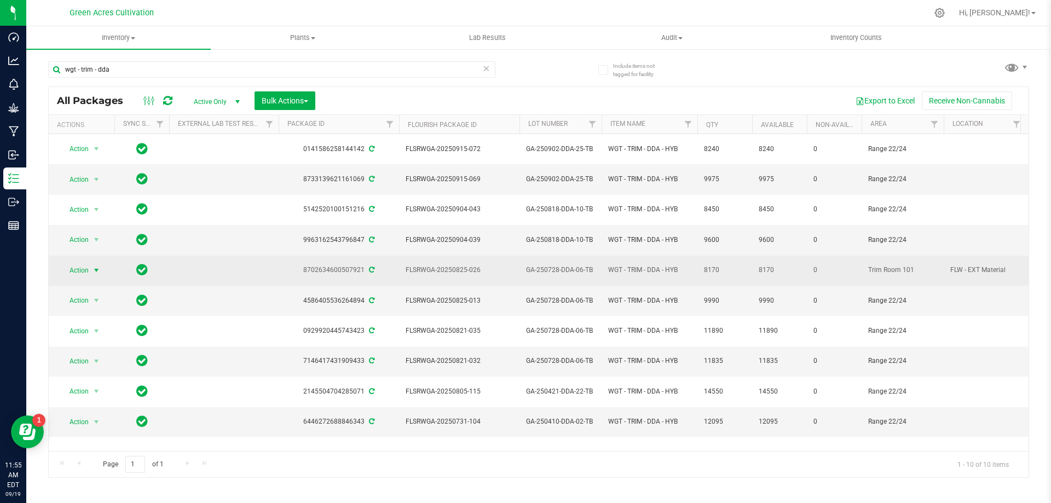
click at [93, 266] on span "select" at bounding box center [96, 270] width 9 height 9
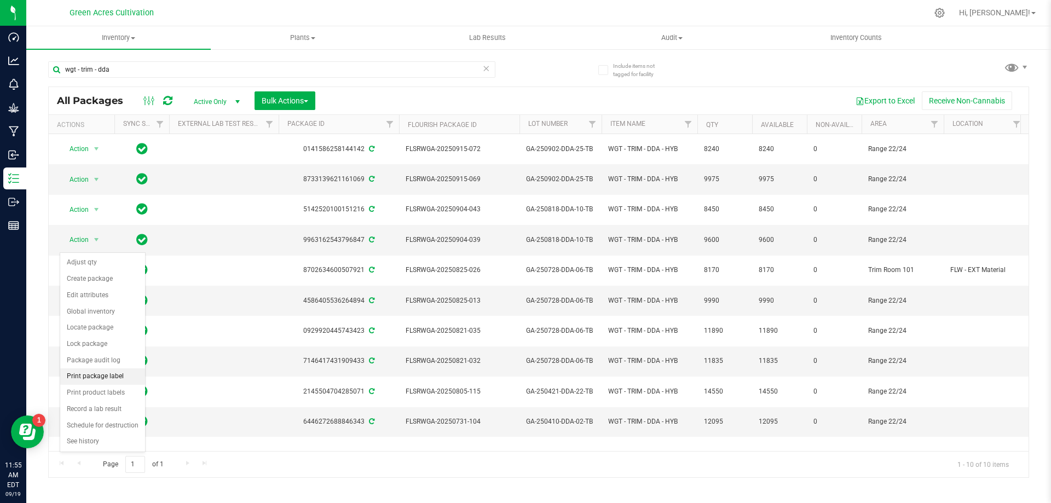
click at [111, 378] on li "Print package label" at bounding box center [102, 376] width 85 height 16
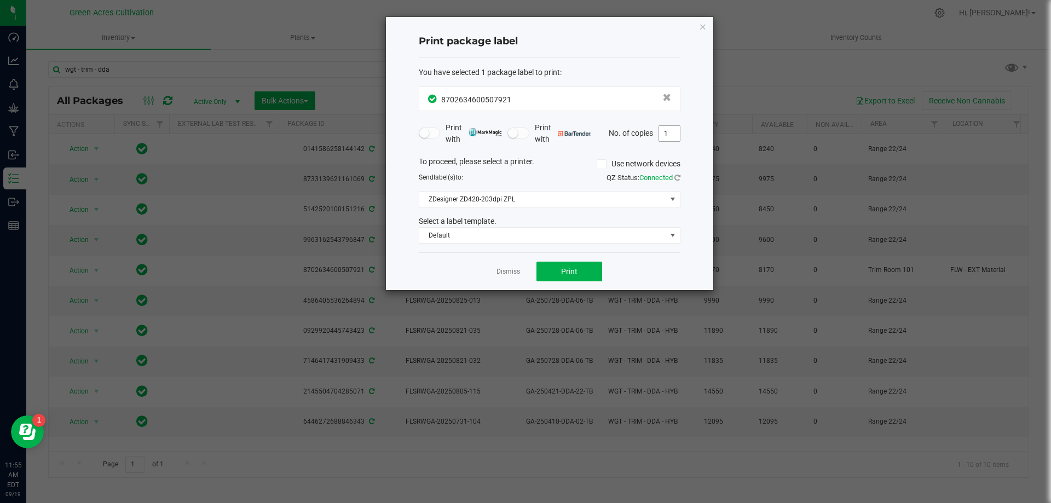
click at [664, 136] on input "1" at bounding box center [669, 133] width 21 height 15
type input "2"
click at [568, 270] on span "Print" at bounding box center [569, 271] width 16 height 9
click at [504, 273] on link "Dismiss" at bounding box center [508, 271] width 24 height 9
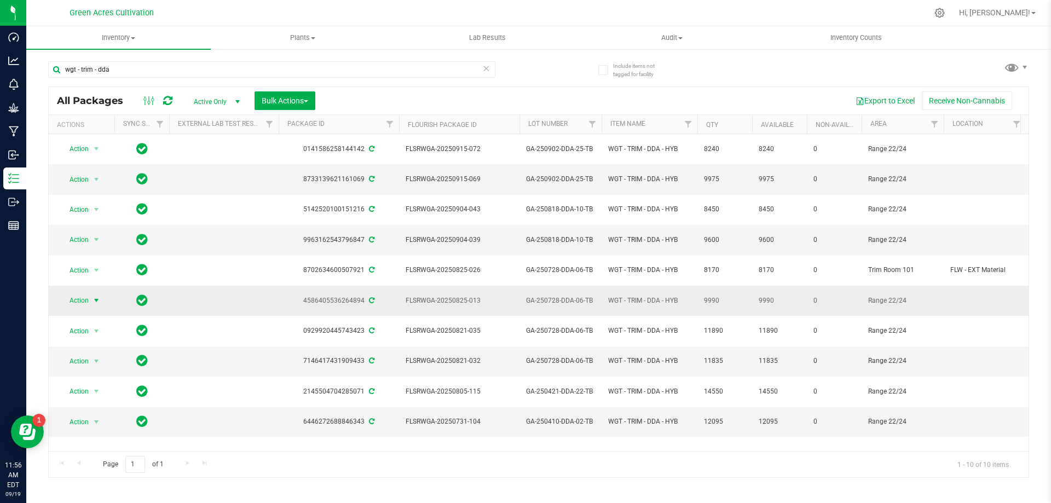
click at [89, 293] on span "Action" at bounding box center [75, 300] width 30 height 15
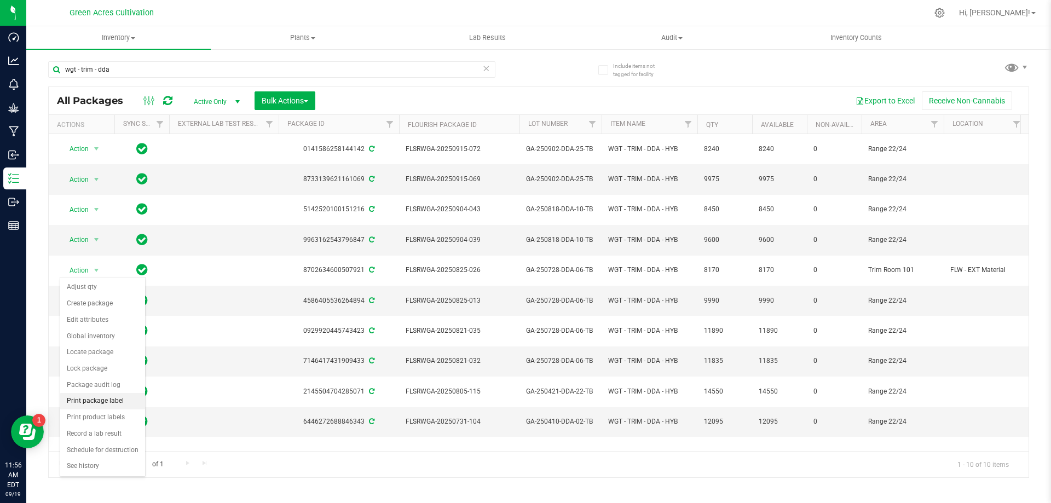
click at [103, 394] on li "Print package label" at bounding box center [102, 401] width 85 height 16
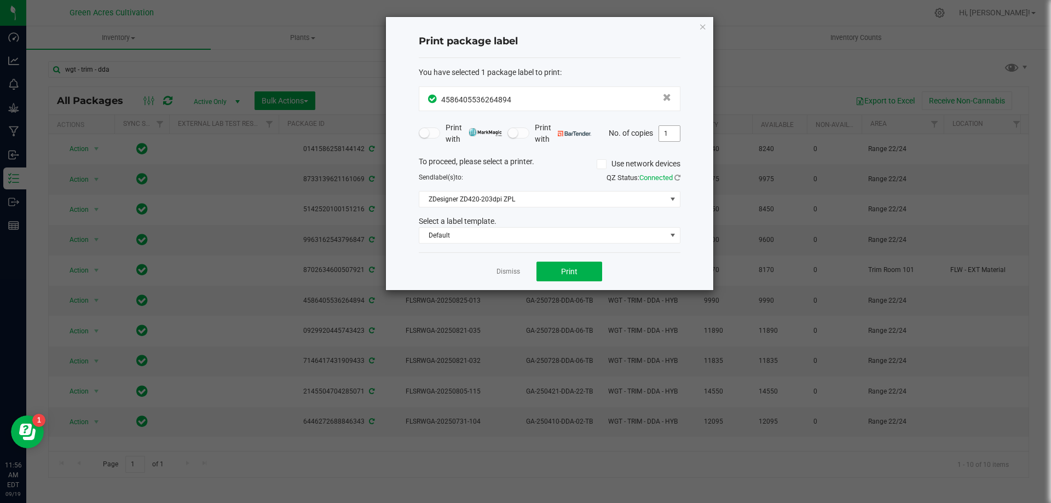
click at [665, 141] on input "1" at bounding box center [669, 133] width 21 height 15
type input "2"
click at [581, 265] on button "Print" at bounding box center [569, 272] width 66 height 20
click at [504, 273] on link "Dismiss" at bounding box center [508, 271] width 24 height 9
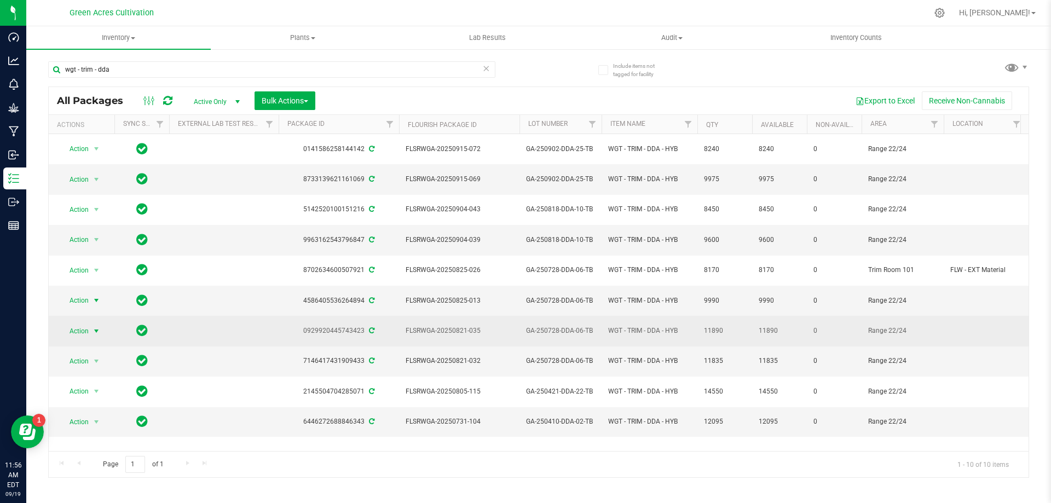
click at [84, 324] on span "Action" at bounding box center [75, 331] width 30 height 15
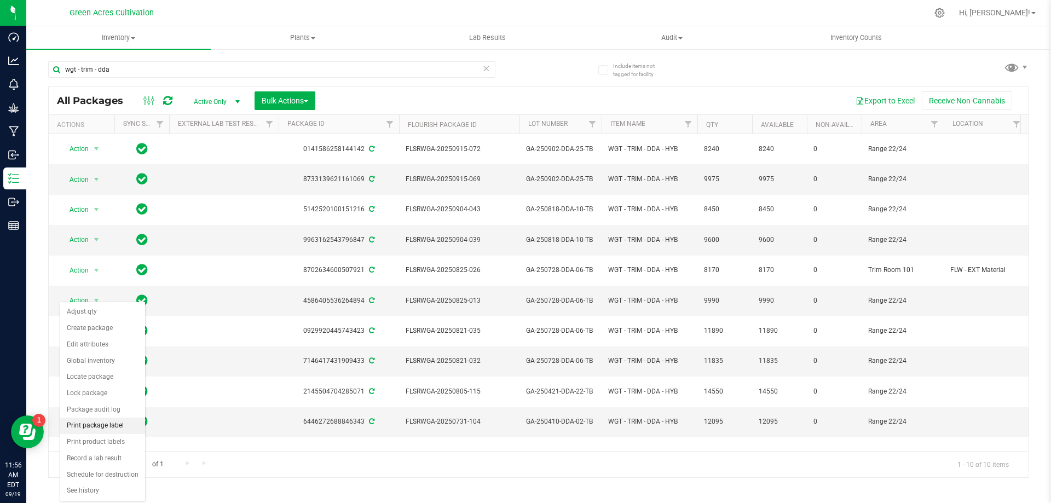
click at [86, 421] on li "Print package label" at bounding box center [102, 426] width 85 height 16
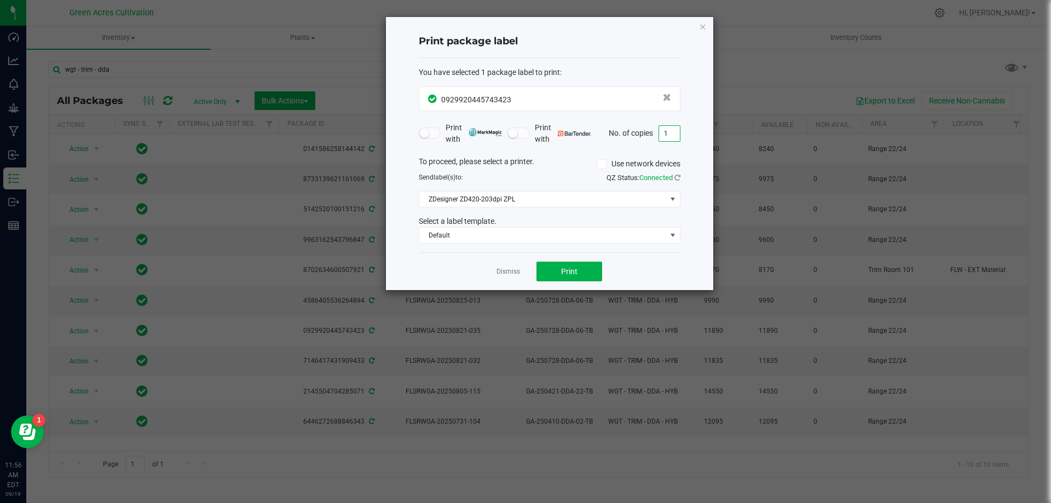
click at [663, 136] on input "1" at bounding box center [669, 133] width 21 height 15
type input "2"
click at [596, 264] on button "Print" at bounding box center [569, 272] width 66 height 20
click at [499, 273] on link "Dismiss" at bounding box center [508, 271] width 24 height 9
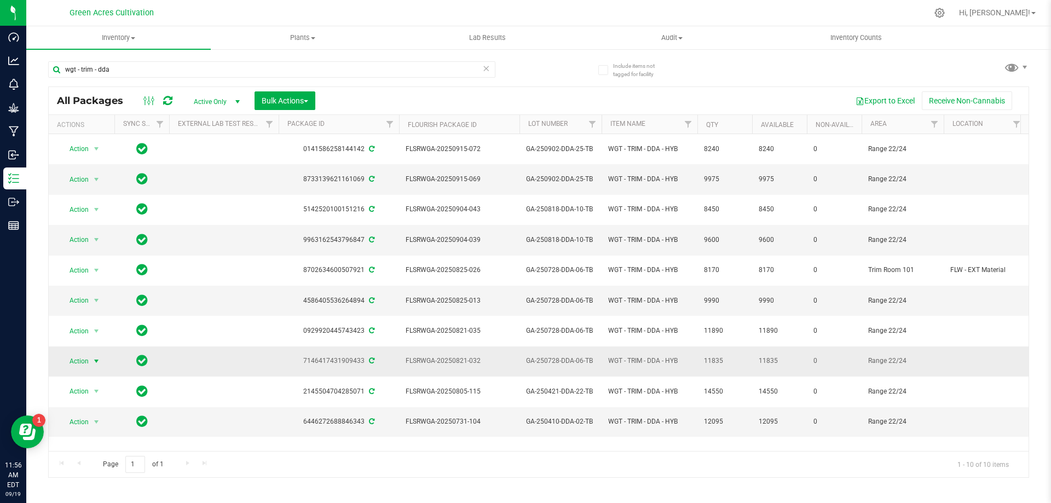
click at [85, 354] on span "Action" at bounding box center [75, 361] width 30 height 15
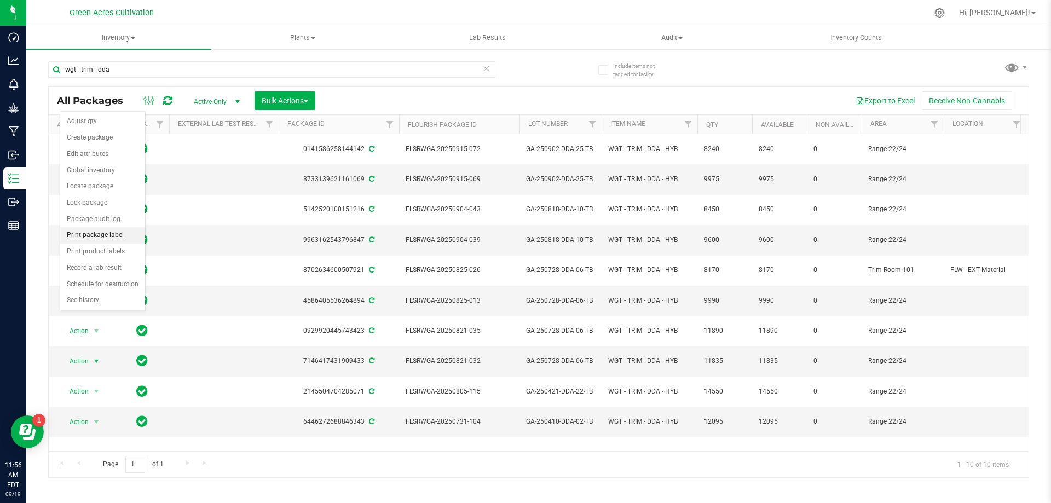
click at [109, 239] on li "Print package label" at bounding box center [102, 235] width 85 height 16
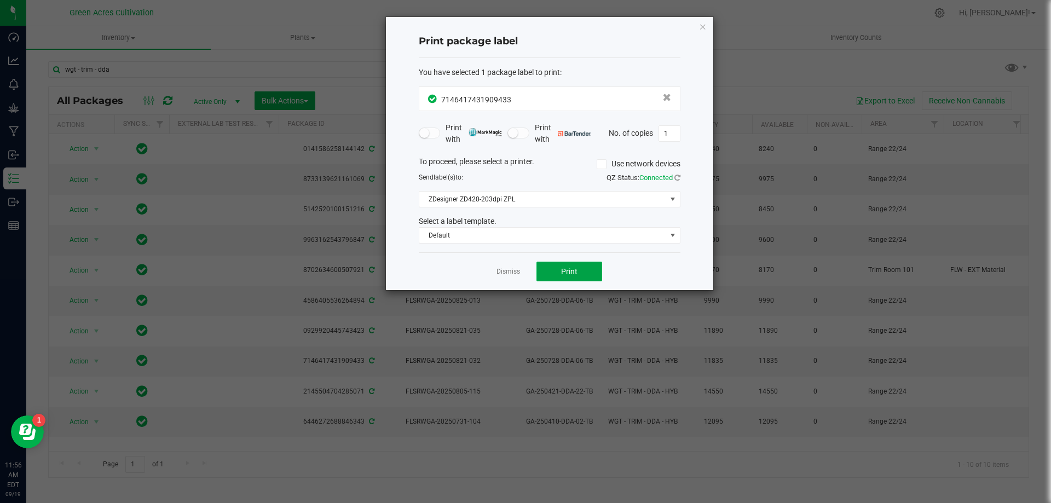
click at [570, 268] on span "Print" at bounding box center [569, 271] width 16 height 9
click at [562, 268] on span "Print" at bounding box center [569, 271] width 16 height 9
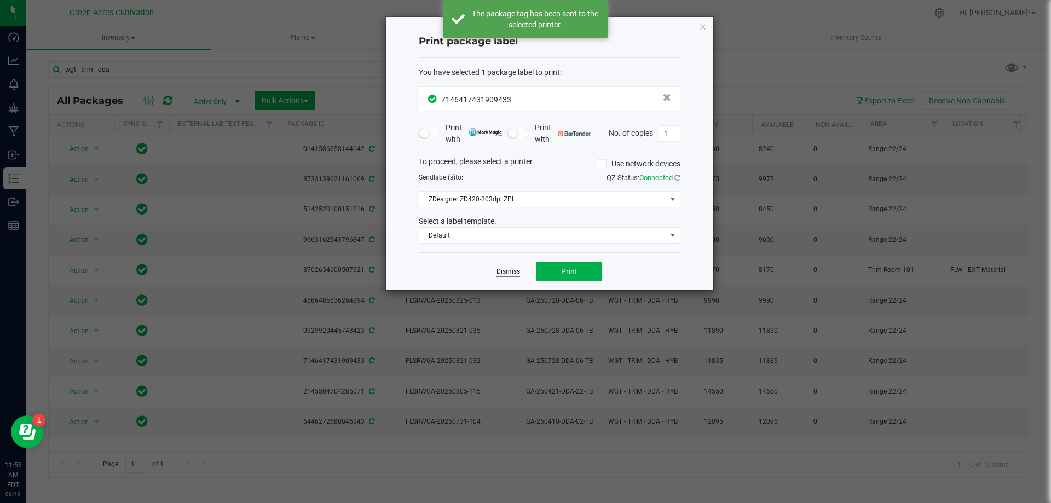
click at [508, 268] on link "Dismiss" at bounding box center [508, 271] width 24 height 9
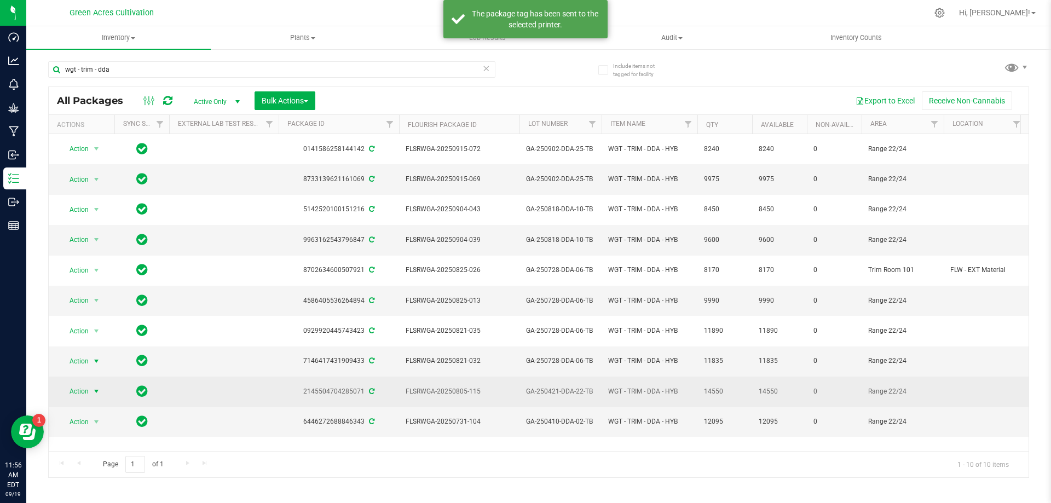
click at [102, 384] on span "select" at bounding box center [97, 391] width 14 height 15
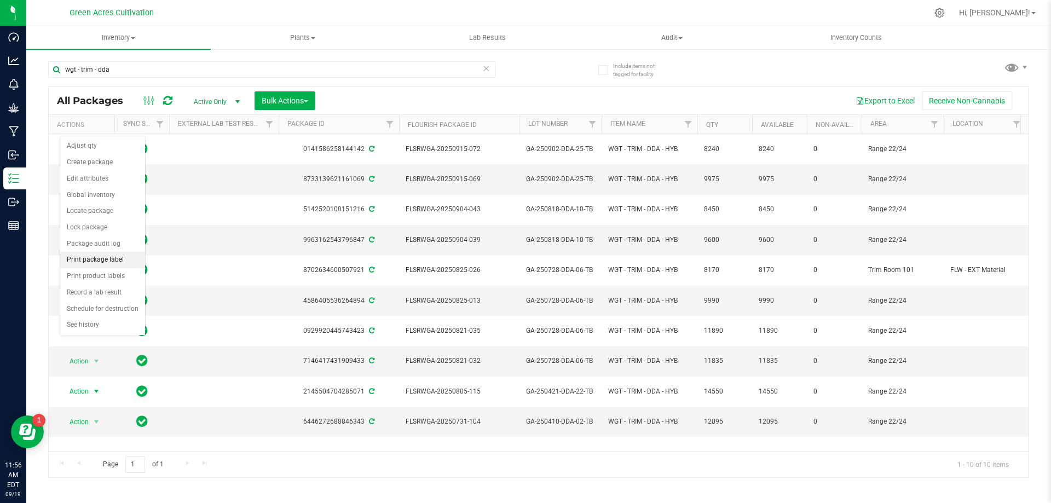
click at [117, 266] on li "Print package label" at bounding box center [102, 260] width 85 height 16
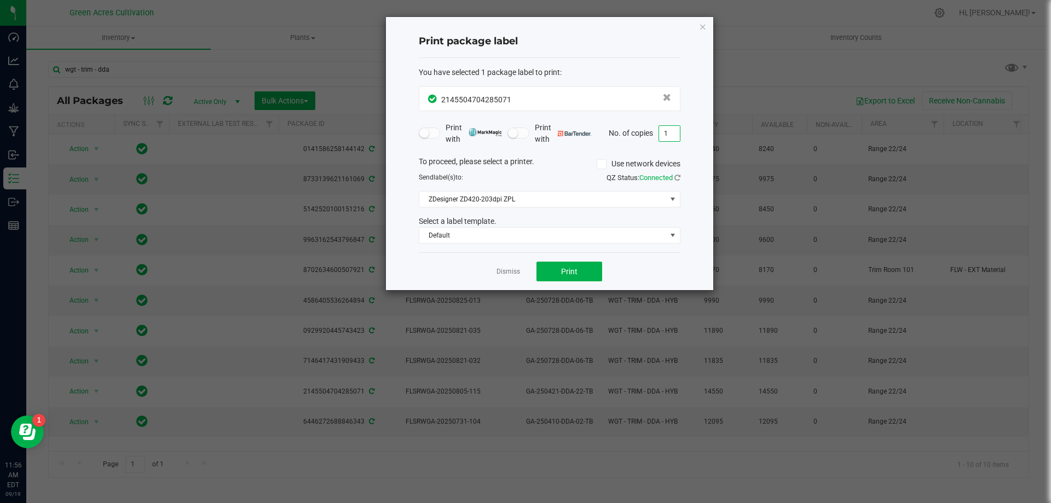
click at [668, 138] on input "1" at bounding box center [669, 133] width 21 height 15
type input "2"
click at [564, 262] on button "Print" at bounding box center [569, 272] width 66 height 20
click at [509, 270] on link "Dismiss" at bounding box center [508, 271] width 24 height 9
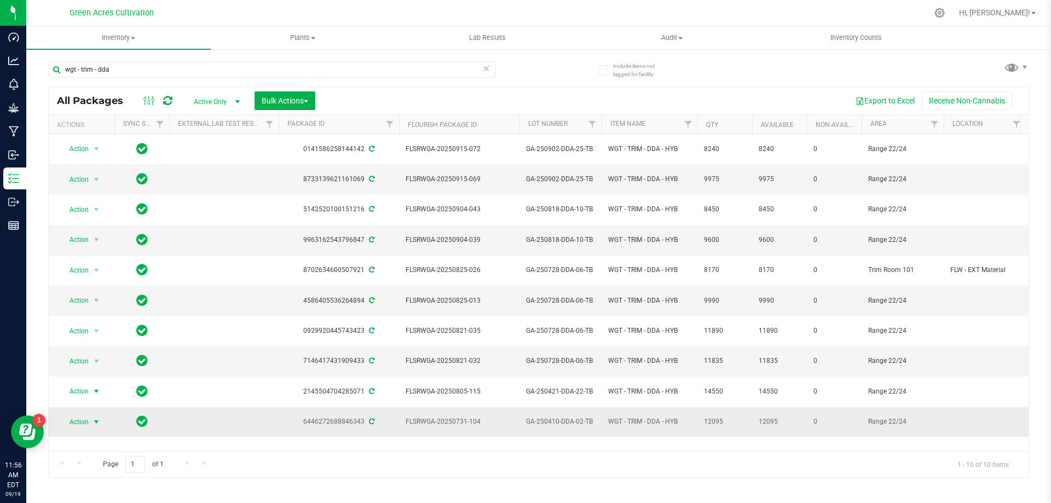
click at [77, 414] on span "Action" at bounding box center [75, 421] width 30 height 15
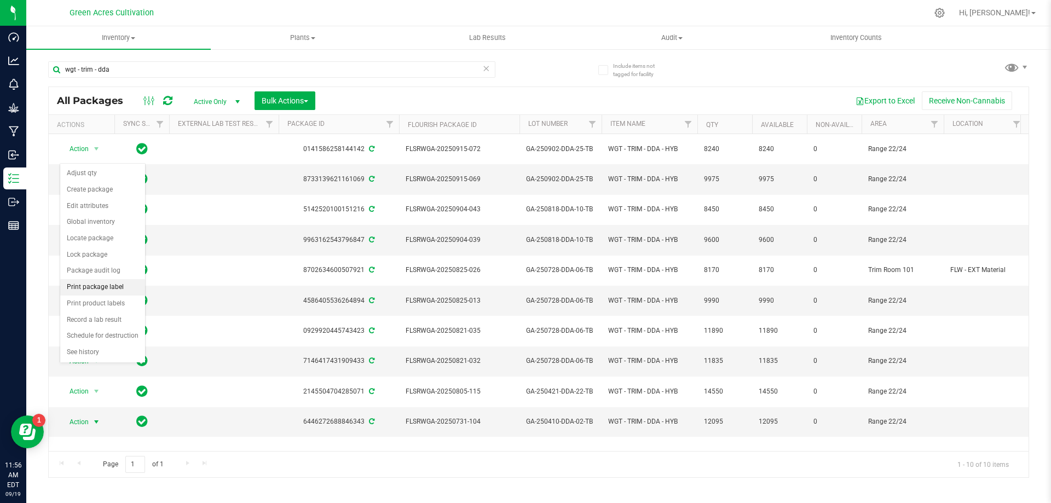
click at [109, 290] on li "Print package label" at bounding box center [102, 287] width 85 height 16
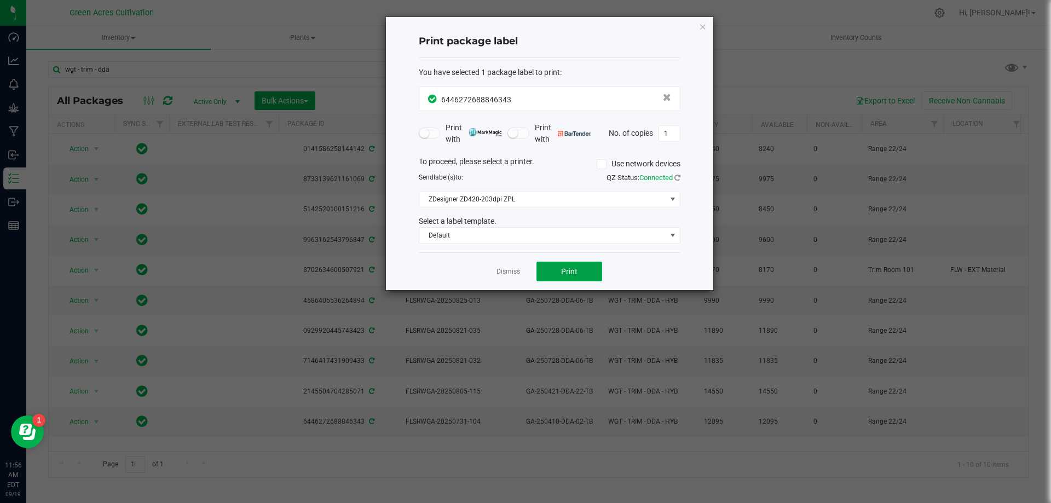
click at [568, 268] on span "Print" at bounding box center [569, 271] width 16 height 9
click at [585, 268] on button "Print" at bounding box center [569, 272] width 66 height 20
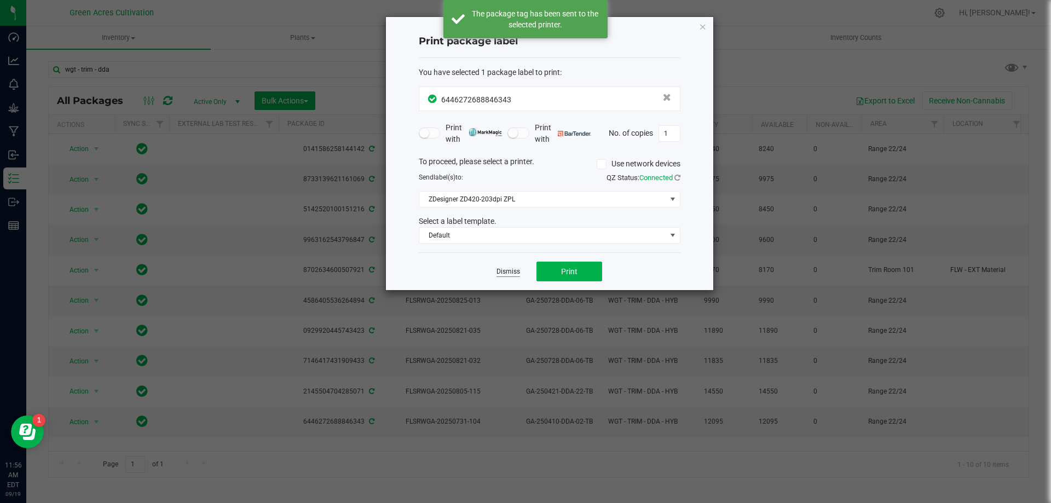
click at [509, 269] on link "Dismiss" at bounding box center [508, 271] width 24 height 9
